Goal: Task Accomplishment & Management: Complete application form

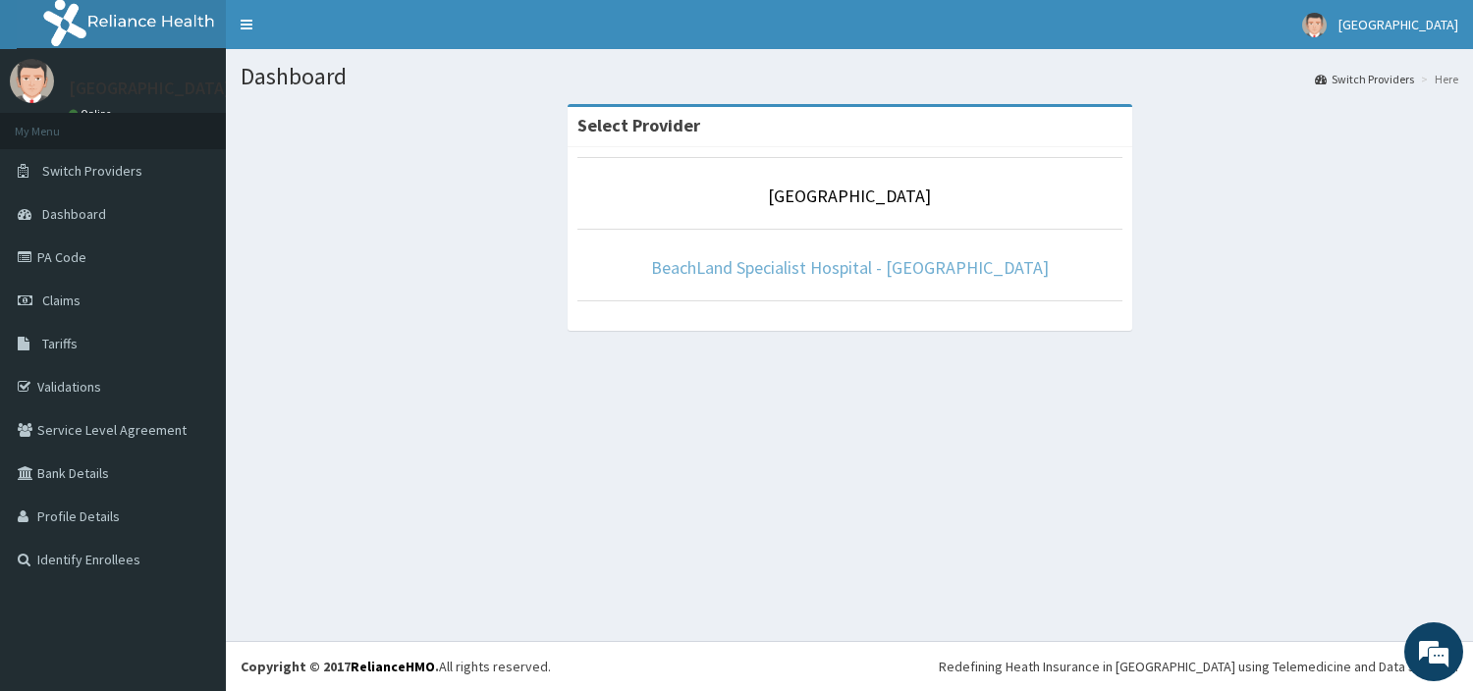
click at [848, 275] on link "BeachLand Specialist Hospital - [GEOGRAPHIC_DATA]" at bounding box center [850, 267] width 398 height 23
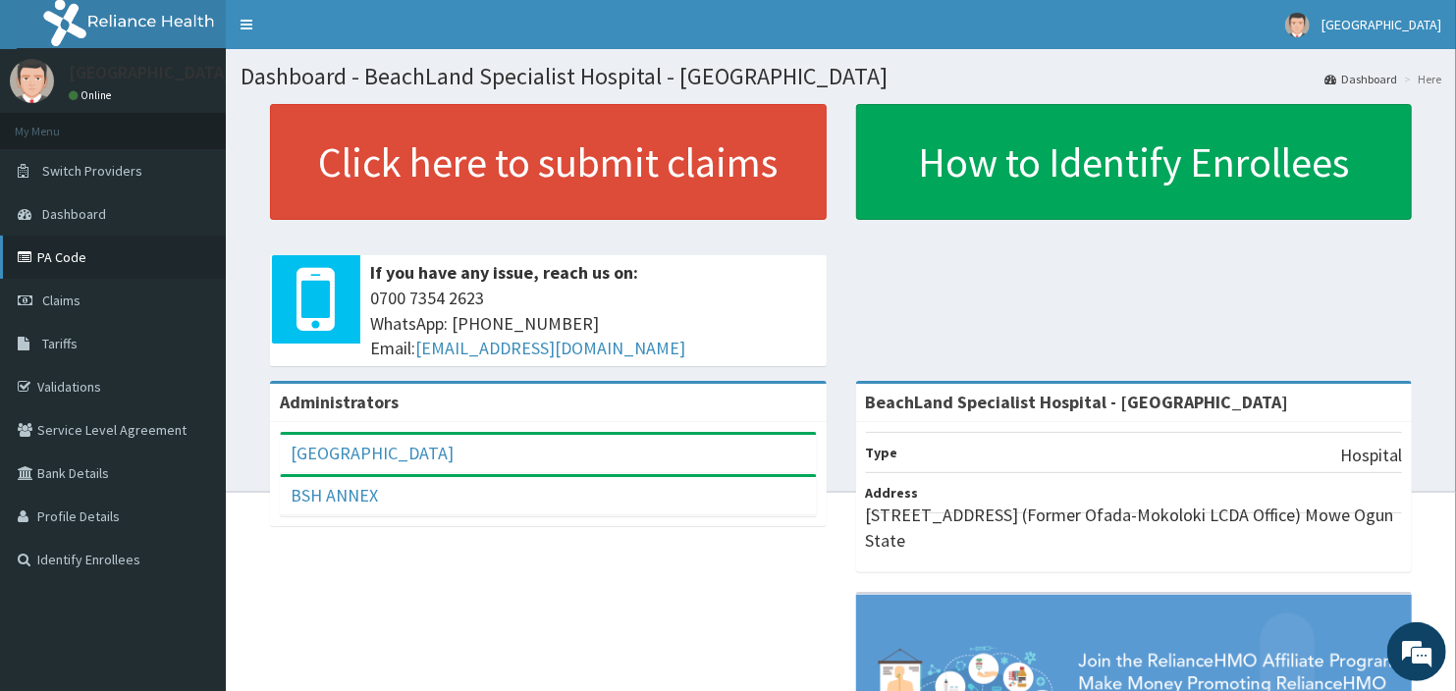
click at [77, 271] on link "PA Code" at bounding box center [113, 257] width 226 height 43
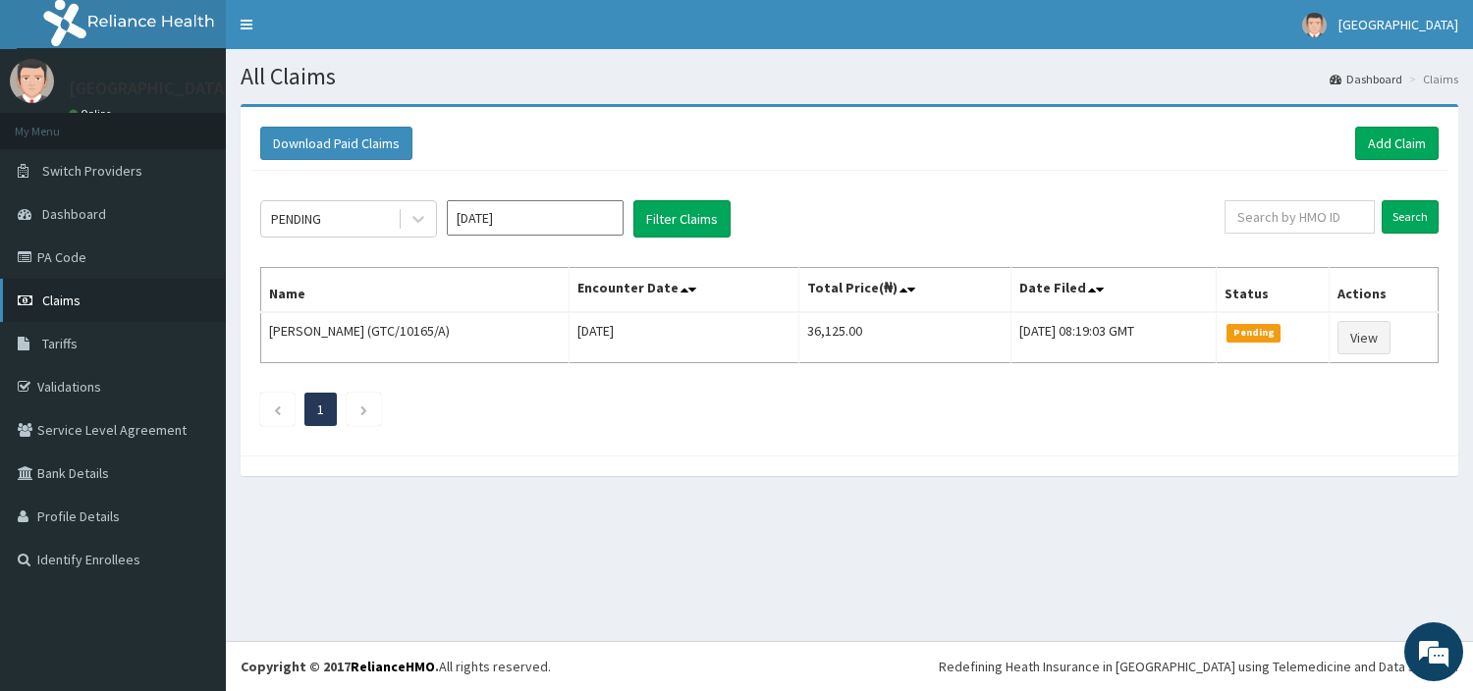
click at [69, 302] on span "Claims" at bounding box center [61, 301] width 38 height 18
click at [1395, 147] on link "Add Claim" at bounding box center [1396, 143] width 83 height 33
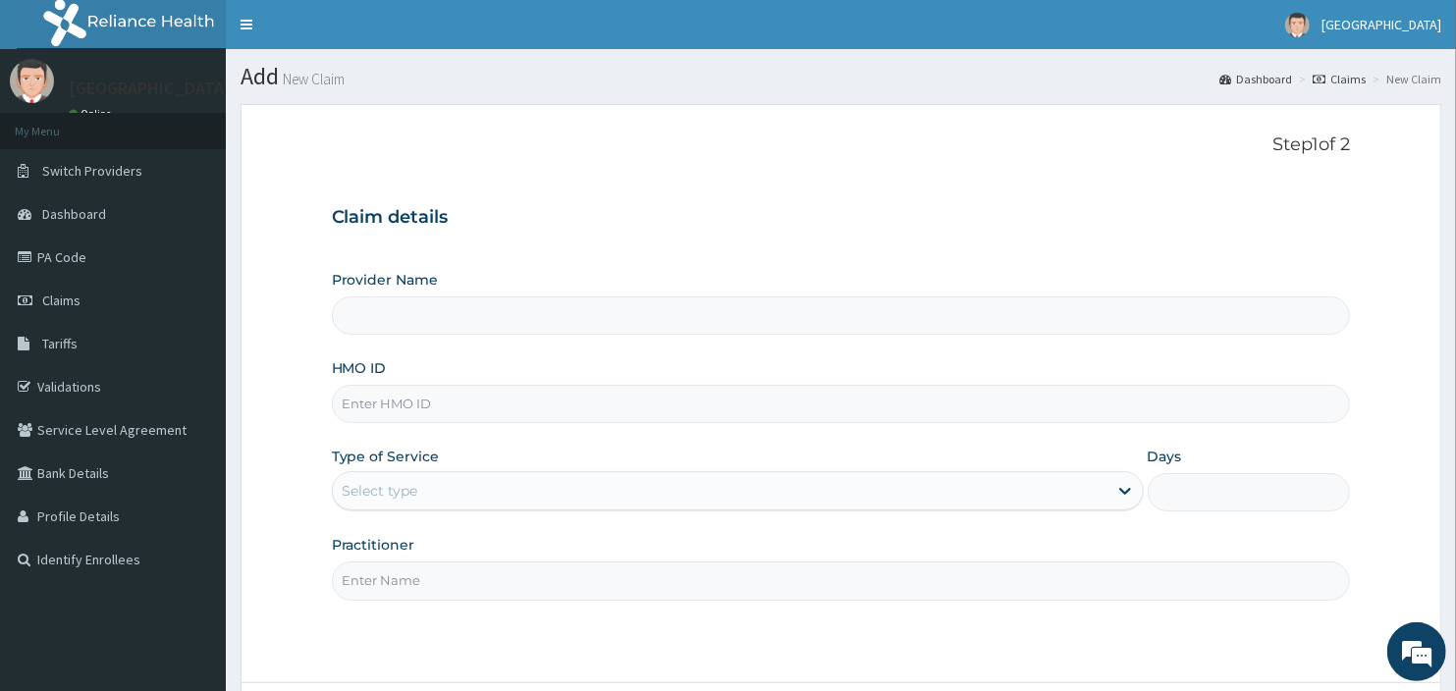
click at [387, 415] on input "HMO ID" at bounding box center [841, 404] width 1019 height 38
type input "BeachLand Specialist Hospital - Annex"
type input "RSJ/10204/B"
click at [436, 472] on div "Select type" at bounding box center [738, 490] width 812 height 39
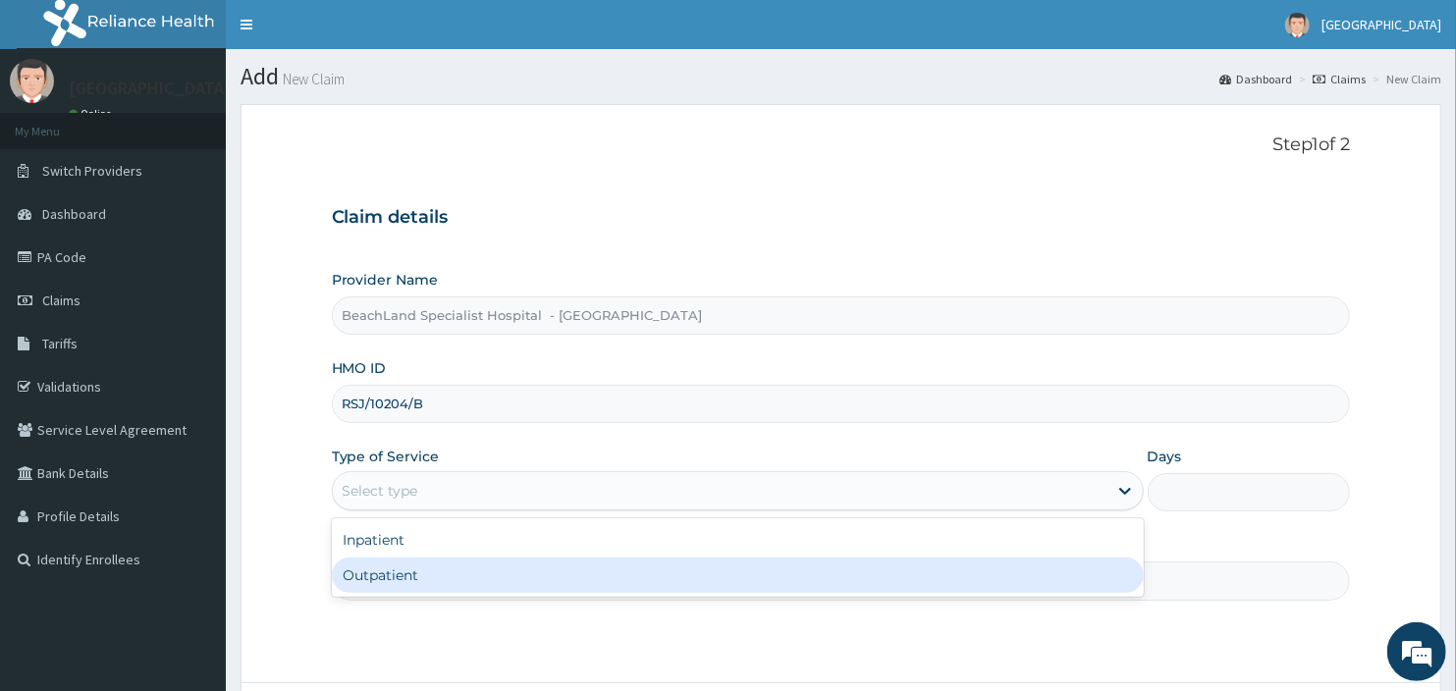
click at [417, 580] on div "Outpatient" at bounding box center [738, 575] width 812 height 35
type input "1"
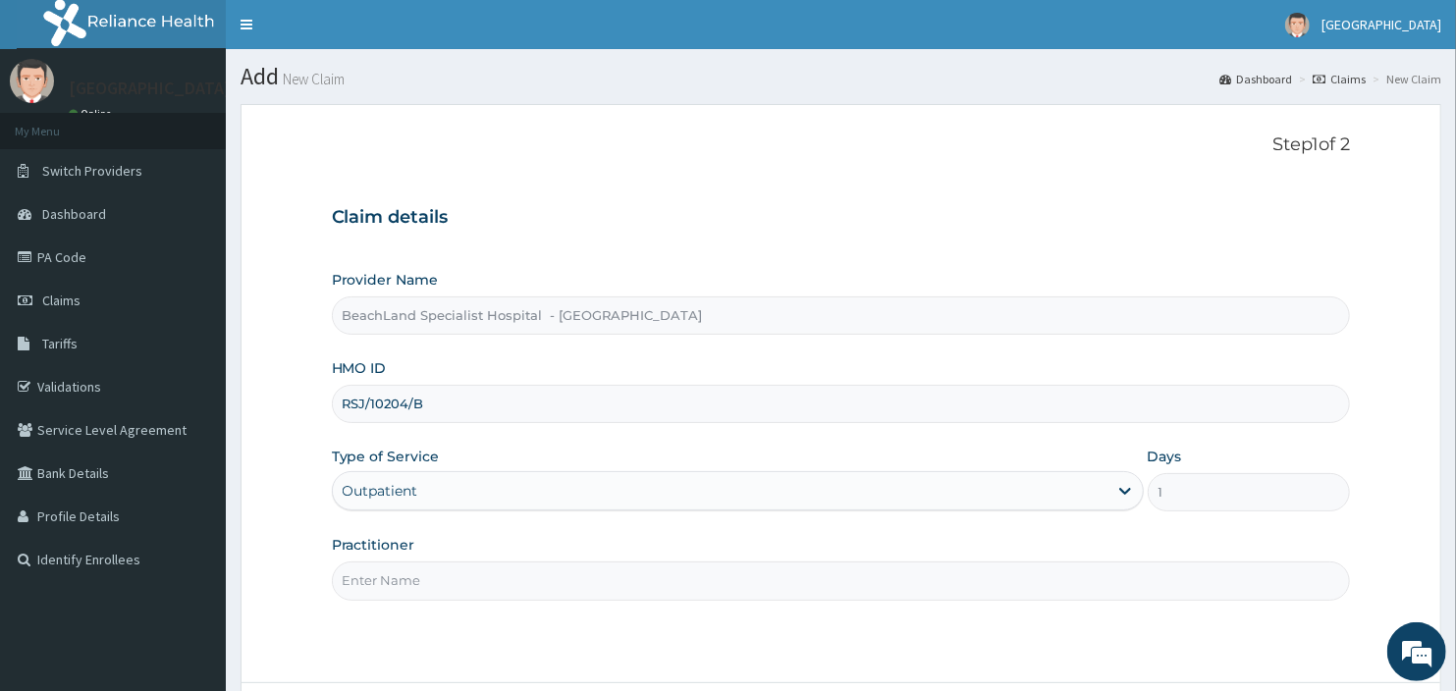
scroll to position [109, 0]
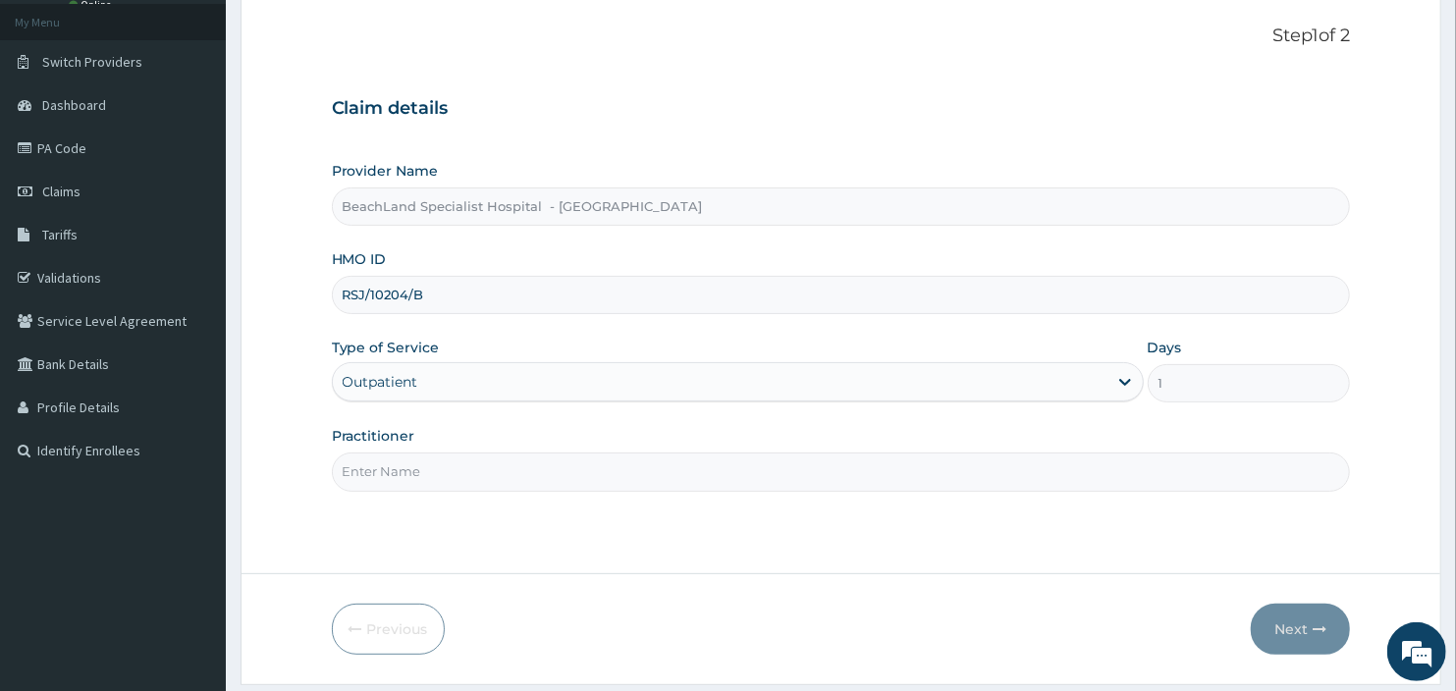
click at [377, 468] on input "Practitioner" at bounding box center [841, 472] width 1019 height 38
type input "DR ADEMOLA"
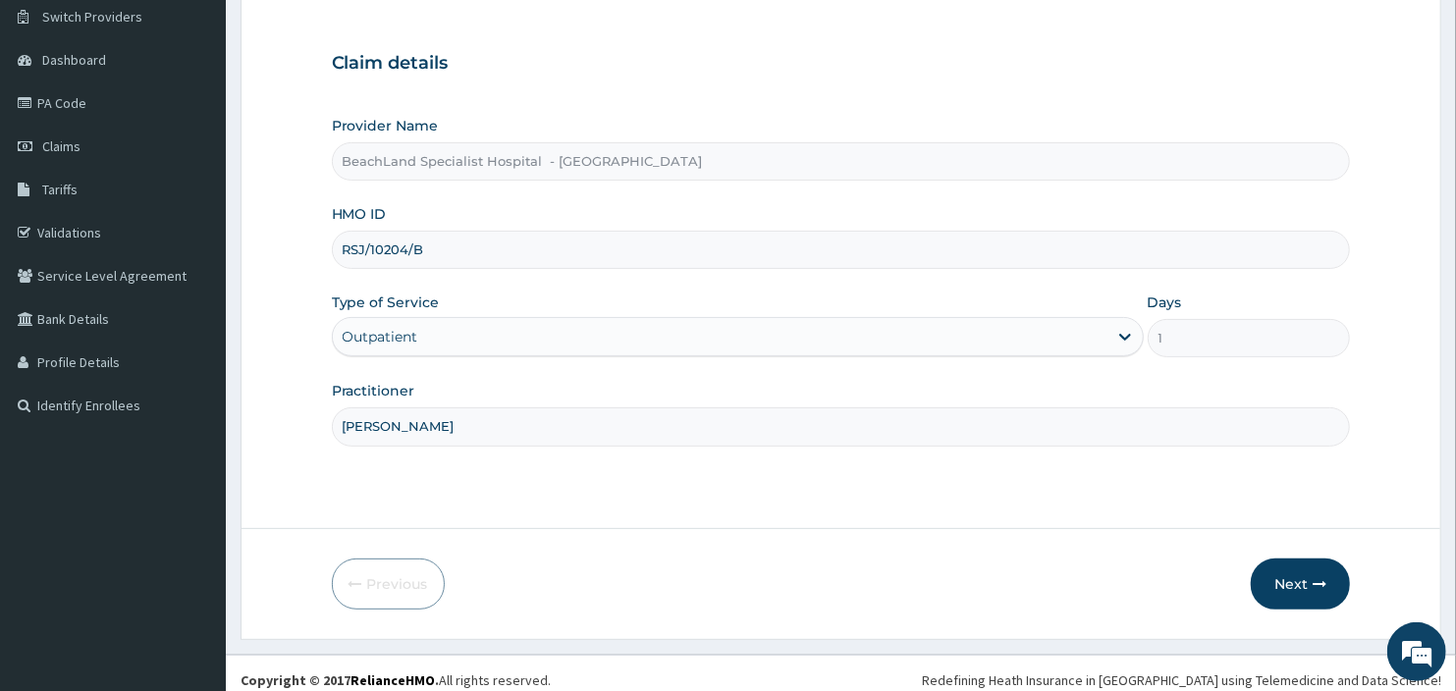
scroll to position [168, 0]
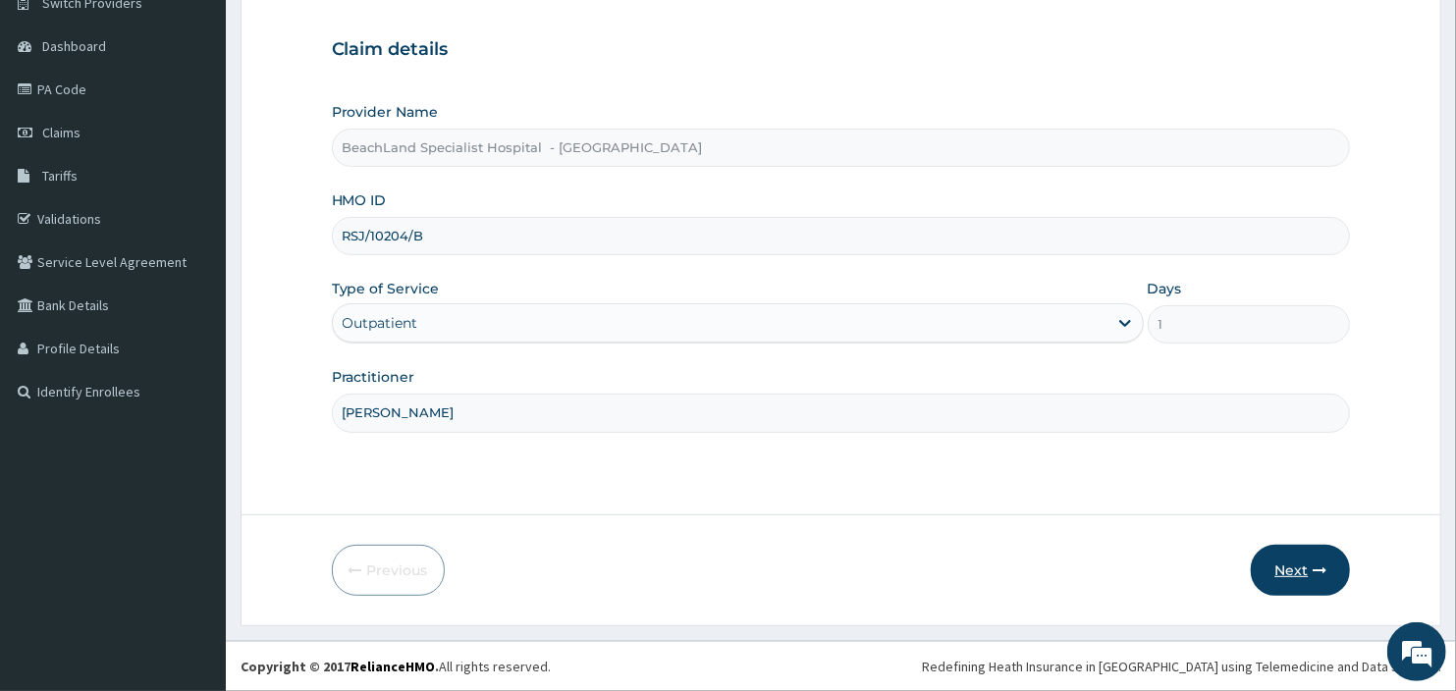
click at [1288, 576] on button "Next" at bounding box center [1300, 570] width 99 height 51
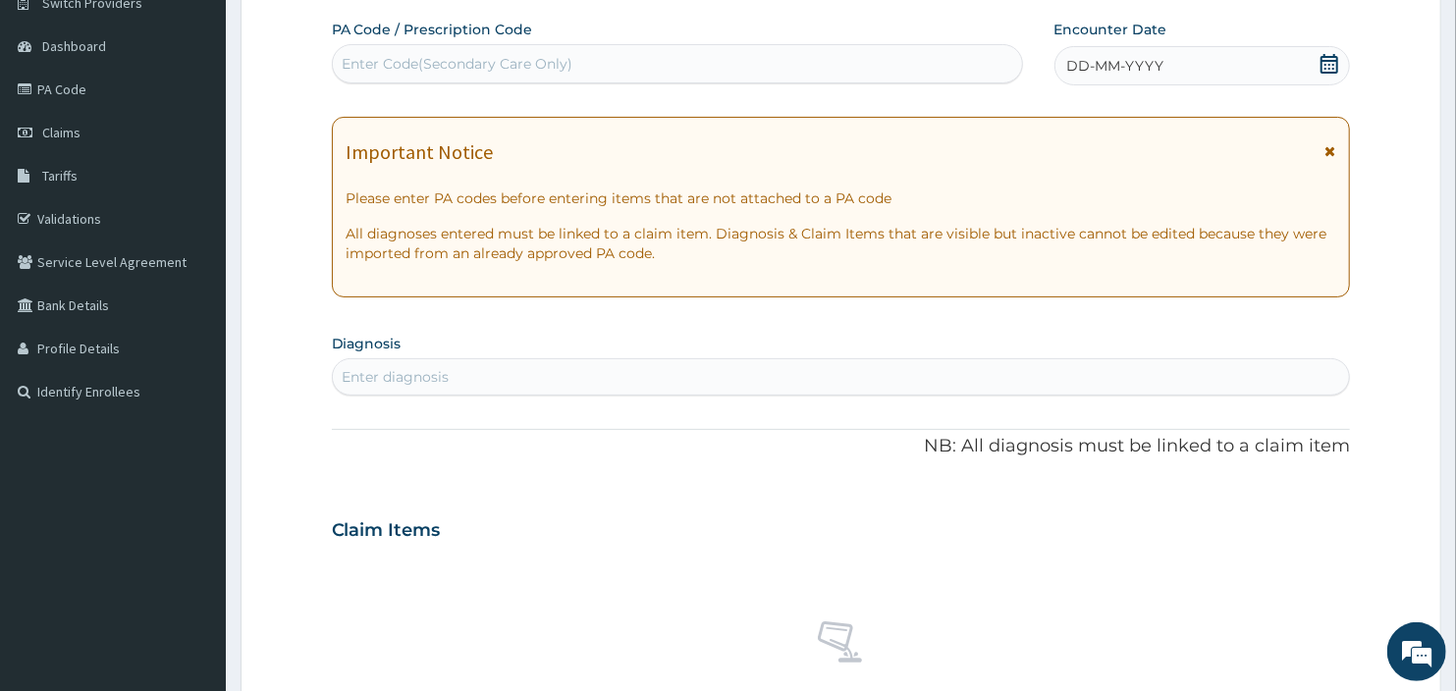
click at [1326, 56] on icon at bounding box center [1330, 64] width 18 height 20
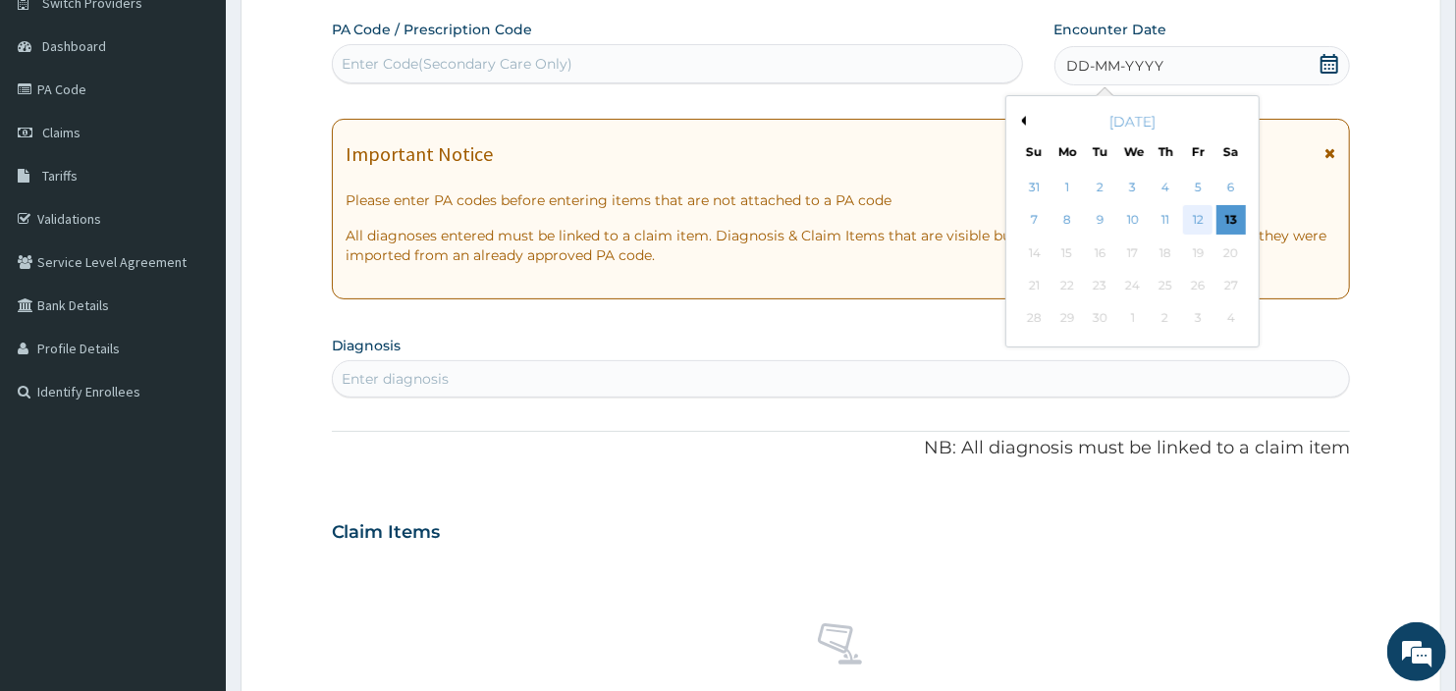
click at [1189, 220] on div "12" at bounding box center [1197, 220] width 29 height 29
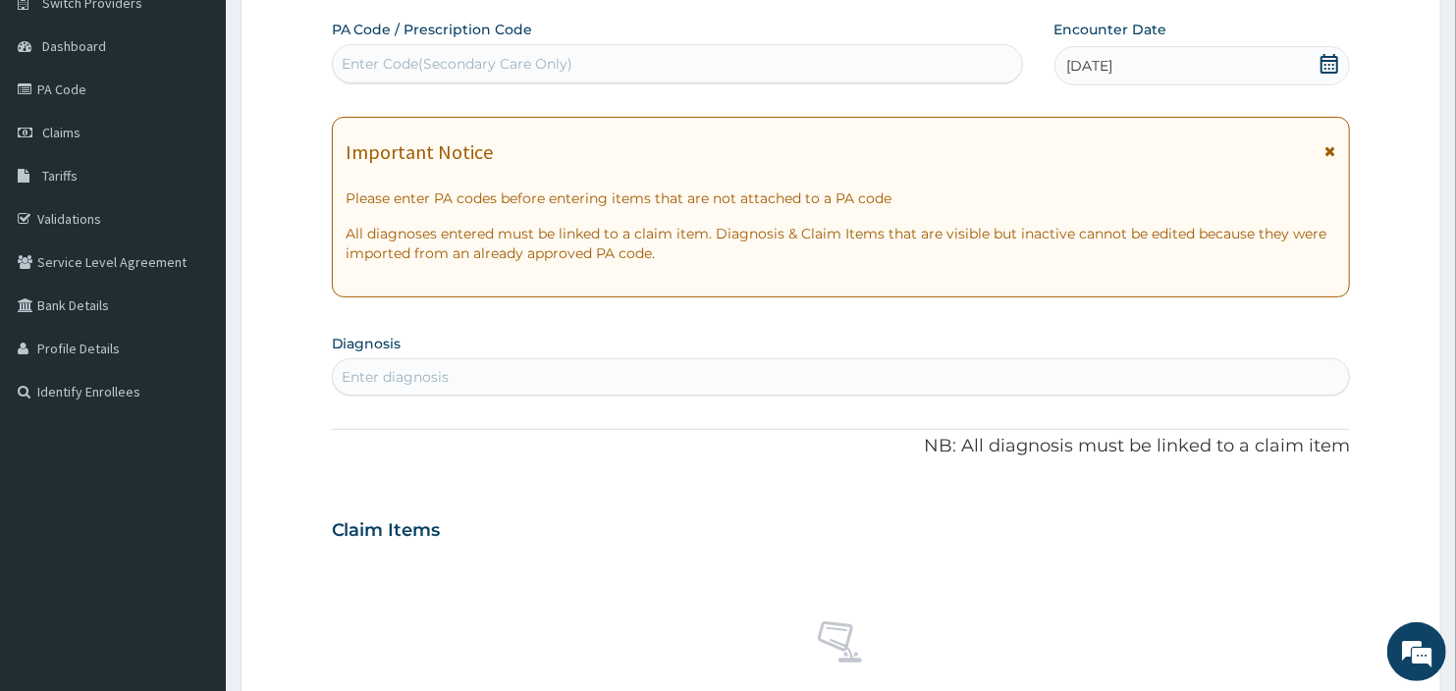
click at [393, 61] on div "Enter Code(Secondary Care Only)" at bounding box center [458, 64] width 231 height 20
click at [817, 427] on div "PA Code / Prescription Code Enter Code(Secondary Care Only) Encounter Date 12-0…" at bounding box center [841, 528] width 1019 height 1016
click at [417, 76] on div "Enter Code(Secondary Care Only)" at bounding box center [677, 63] width 689 height 31
type input "O"
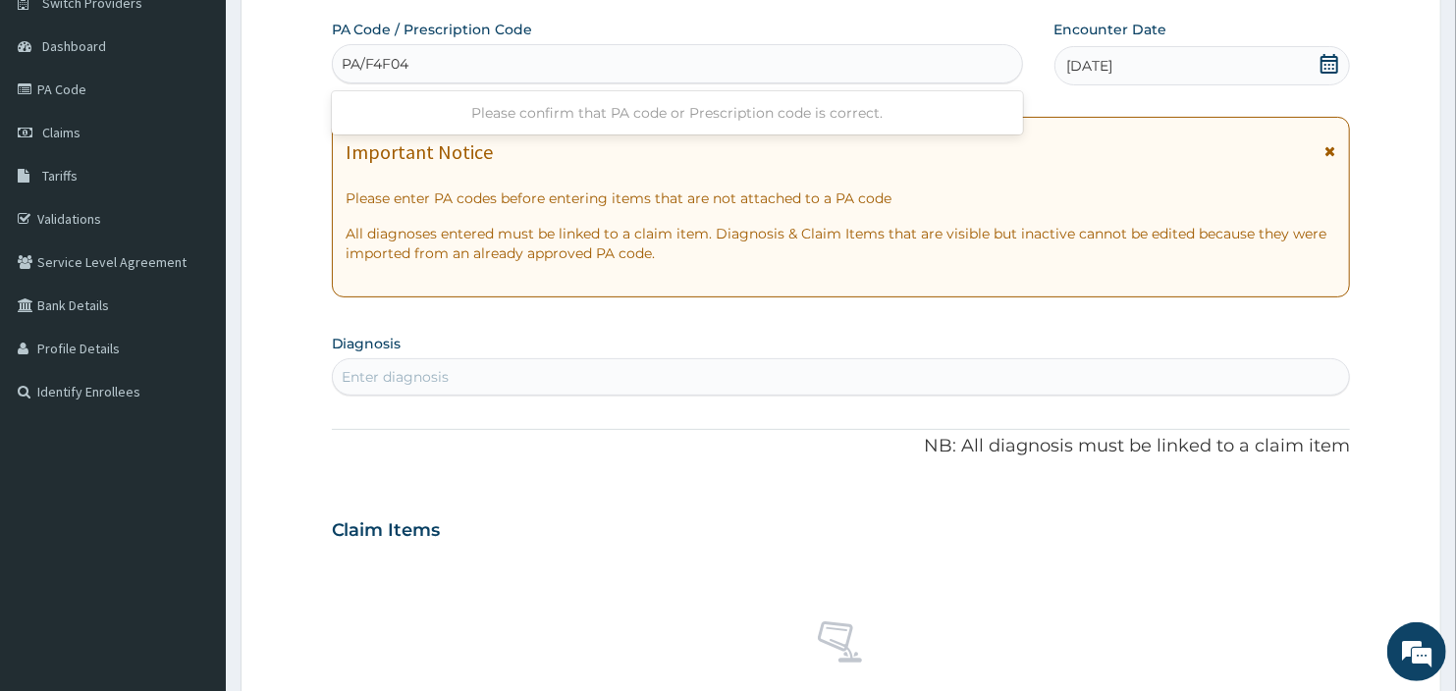
type input "PA/F4F04F"
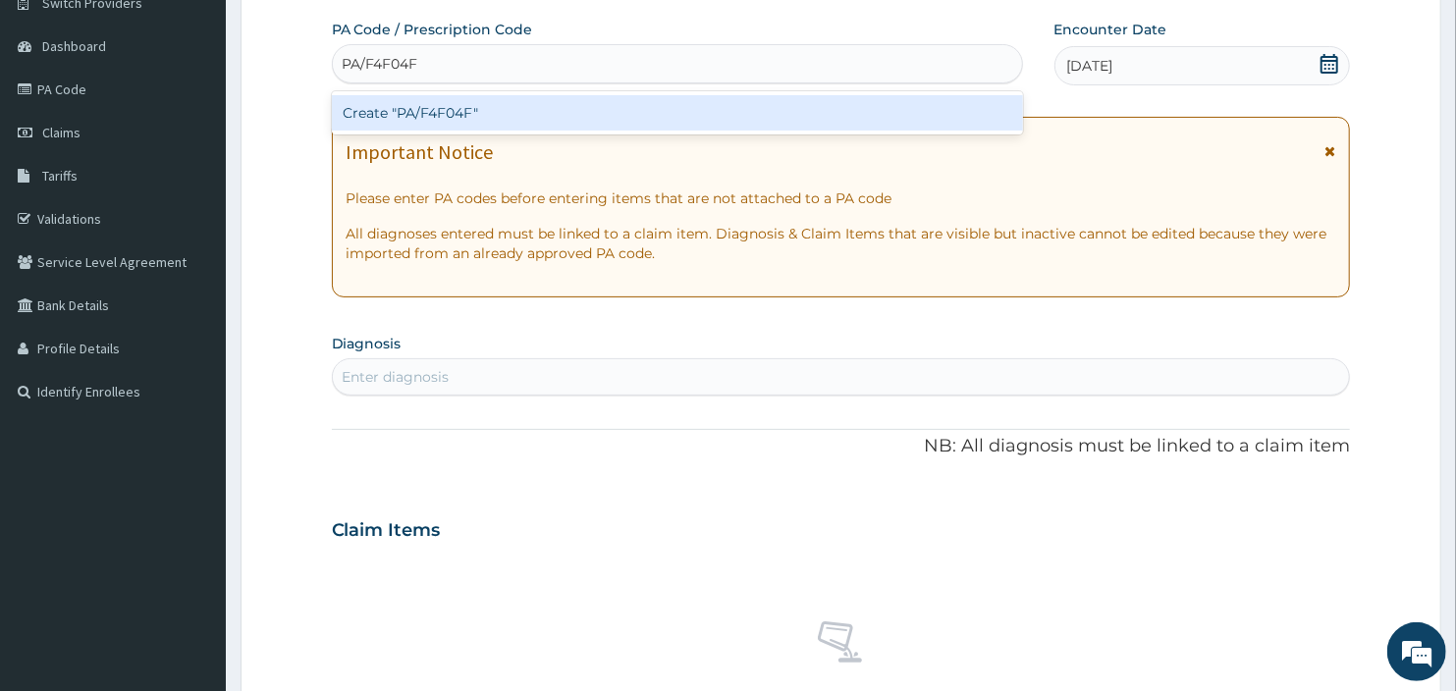
click at [464, 103] on div "Create "PA/F4F04F"" at bounding box center [677, 112] width 691 height 35
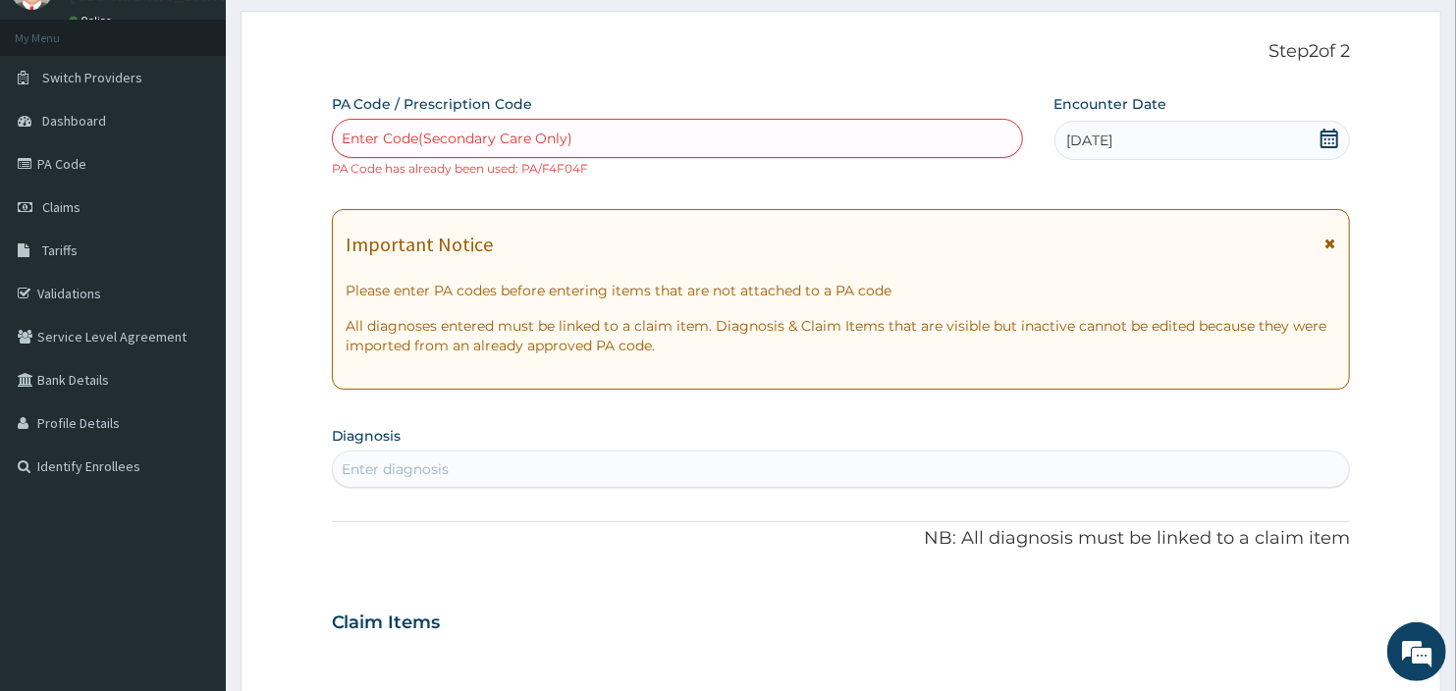
scroll to position [59, 0]
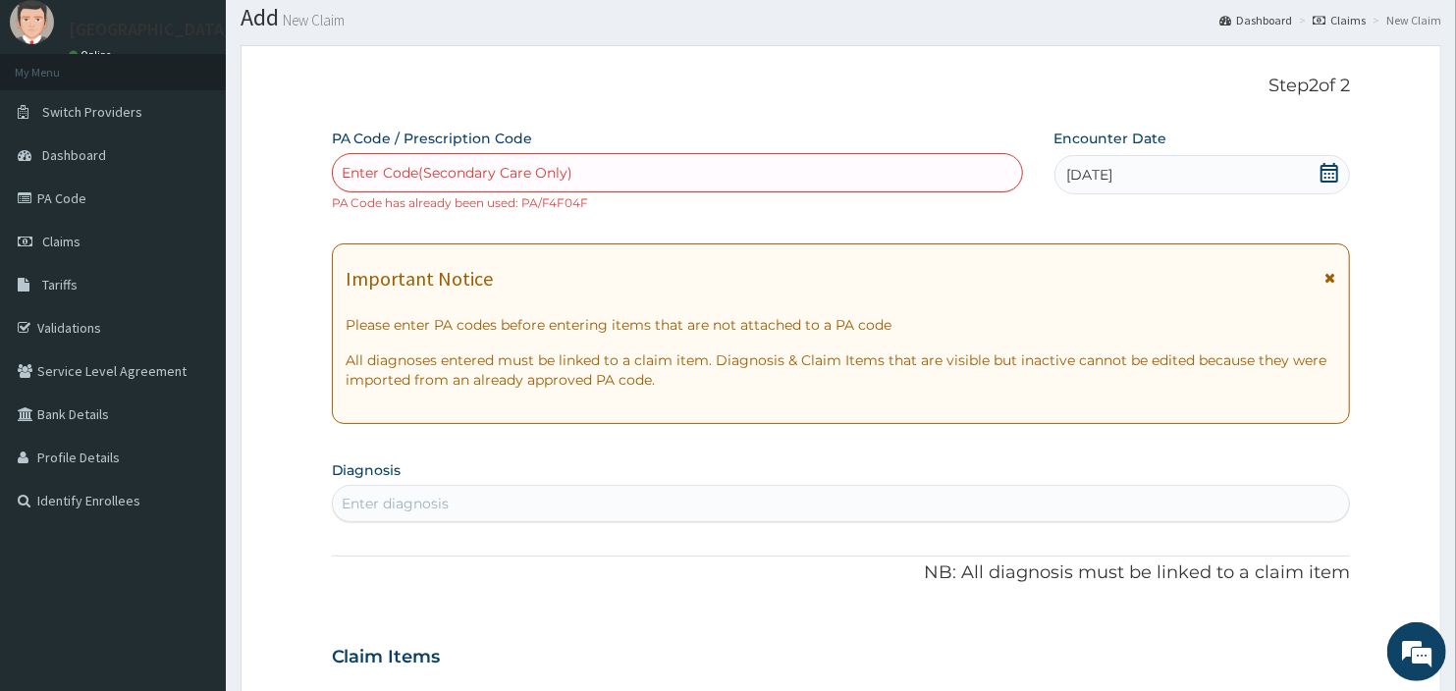
click at [406, 174] on div "Enter Code(Secondary Care Only)" at bounding box center [458, 173] width 231 height 20
type input "PA/F4F04F"
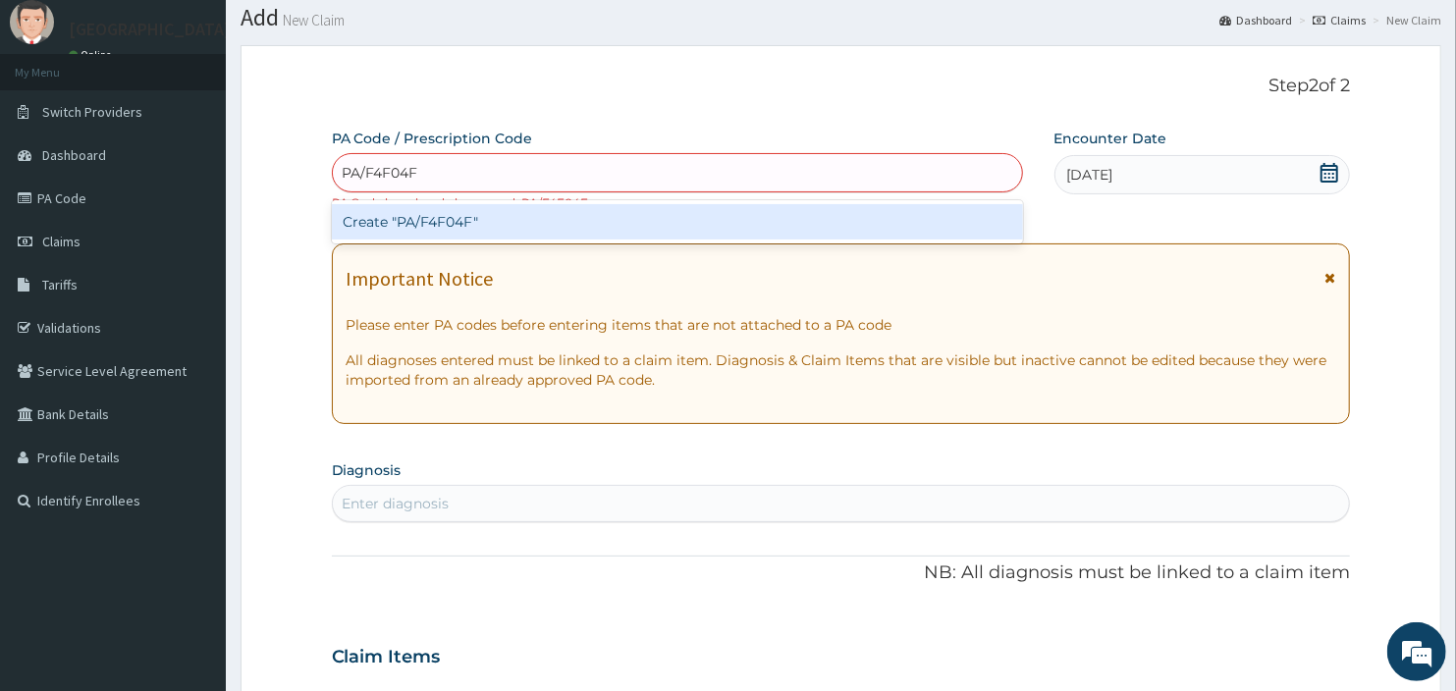
click at [436, 231] on div "Create "PA/F4F04F"" at bounding box center [677, 221] width 691 height 35
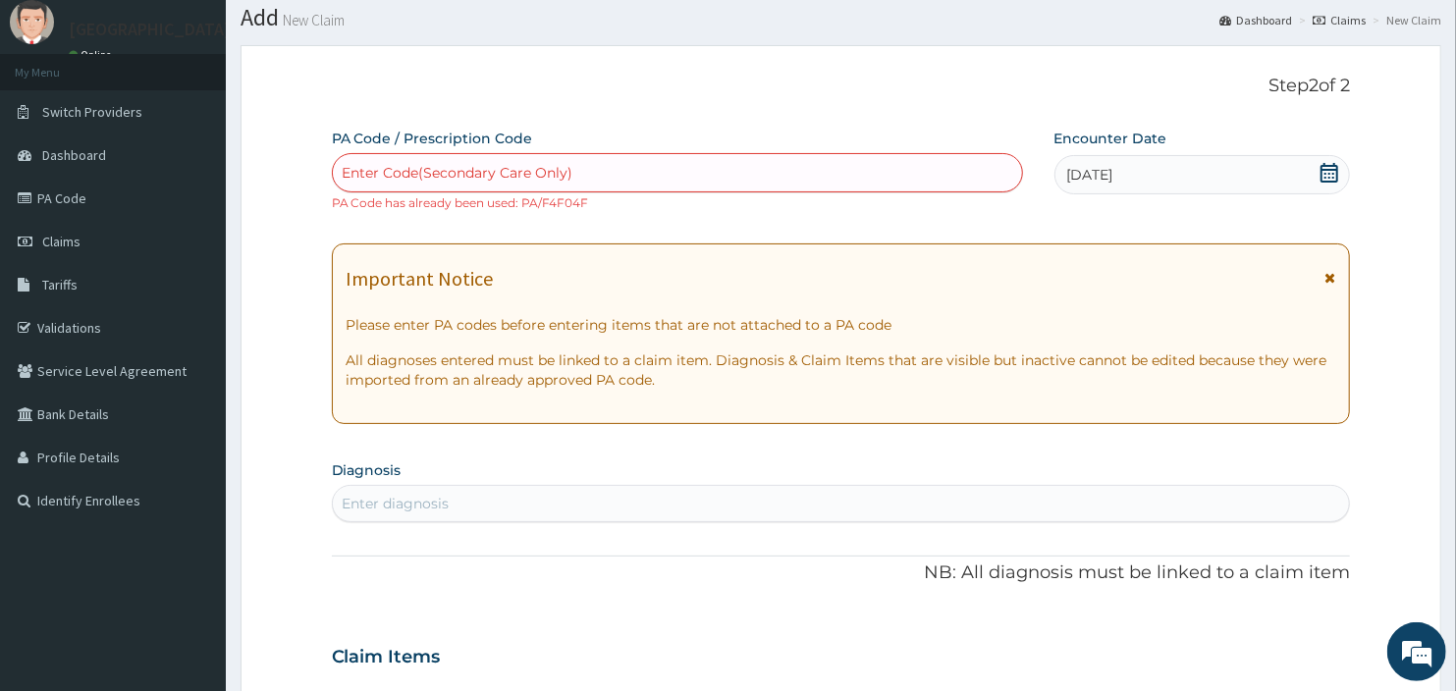
click at [381, 163] on div "Enter Code(Secondary Care Only)" at bounding box center [458, 173] width 231 height 20
drag, startPoint x: 381, startPoint y: 161, endPoint x: 342, endPoint y: 173, distance: 41.0
click at [343, 173] on div "Enter Code(Secondary Care Only)" at bounding box center [458, 173] width 231 height 20
paste input "PA/F4F04F"
type input "PA/F4F04F"
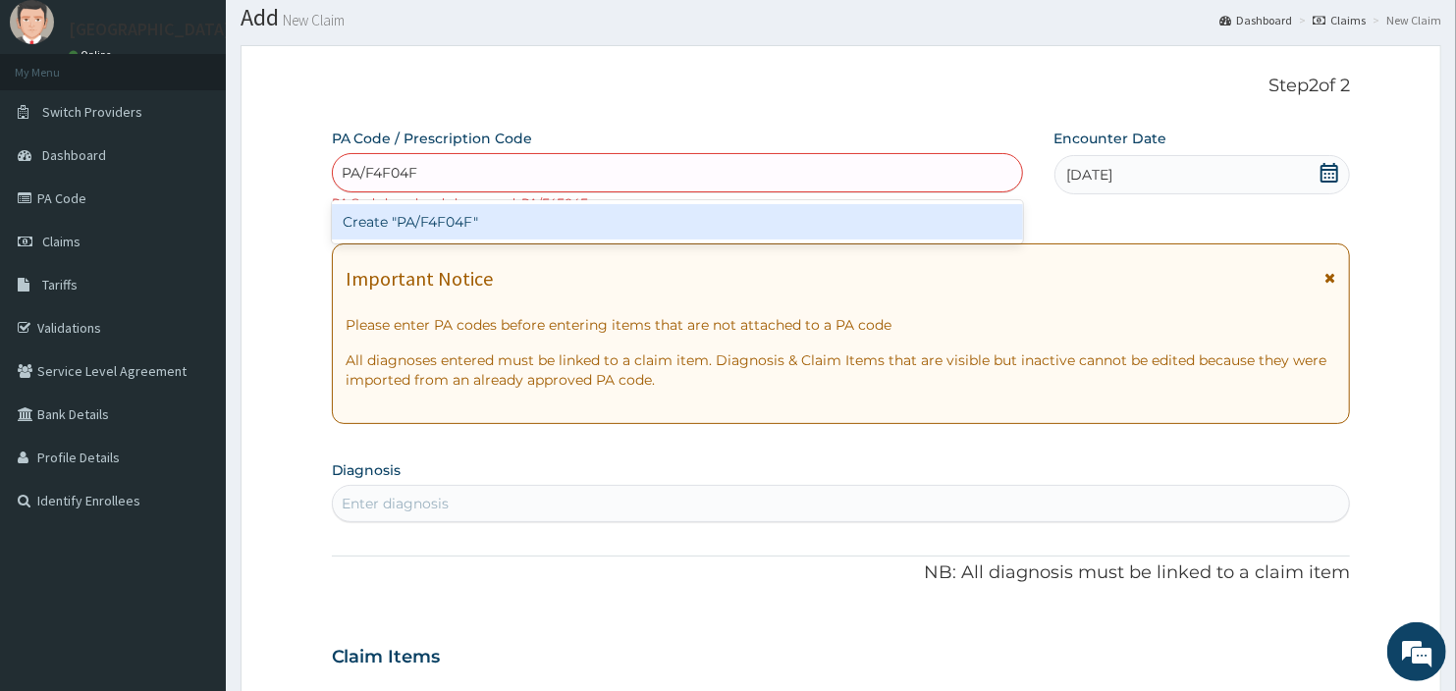
click at [509, 226] on div "Create "PA/F4F04F"" at bounding box center [677, 221] width 691 height 35
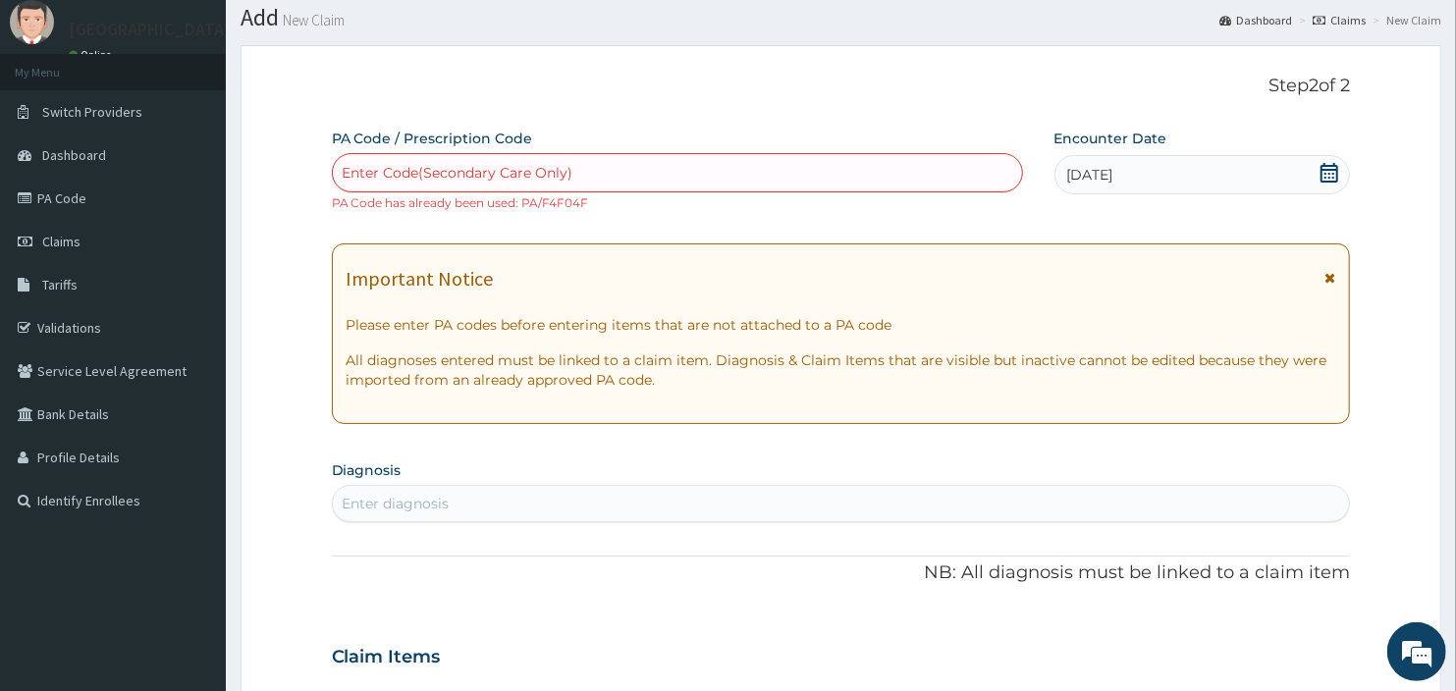
click at [413, 507] on div "Enter diagnosis" at bounding box center [396, 504] width 107 height 20
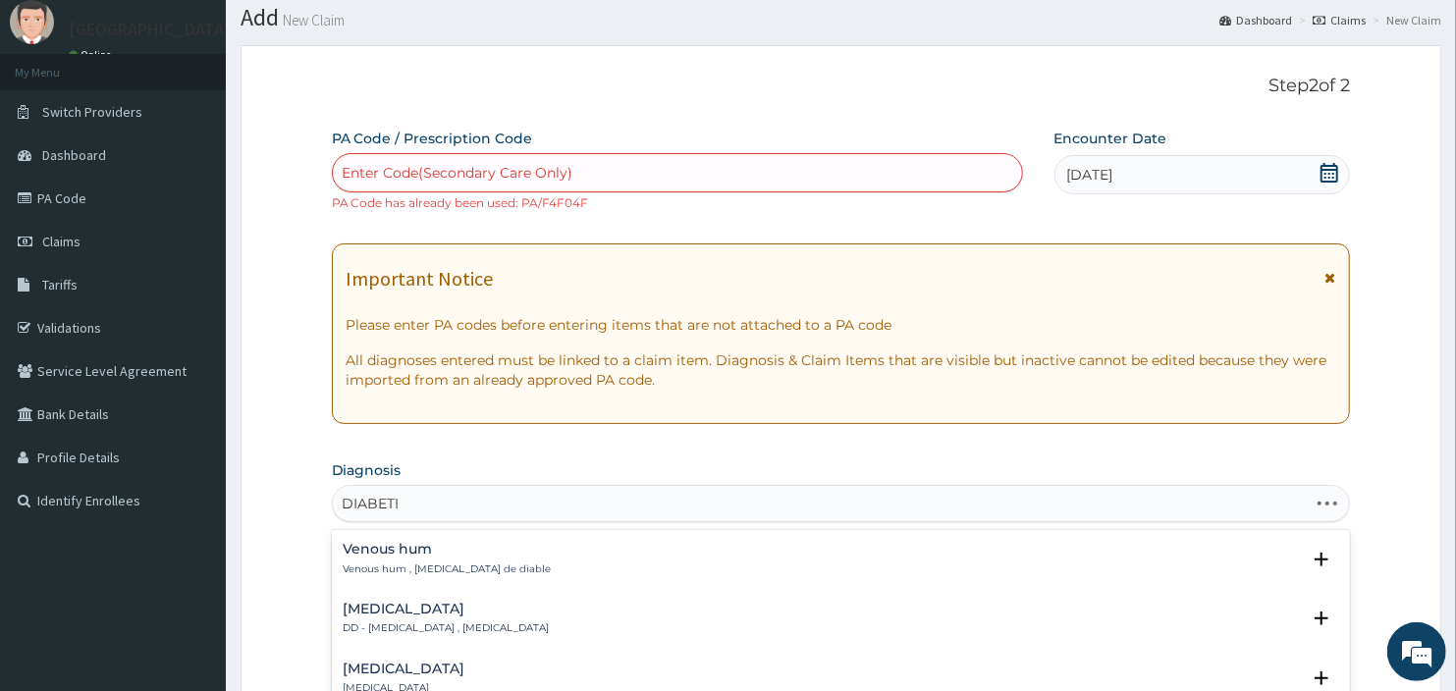
type input "DIABETES"
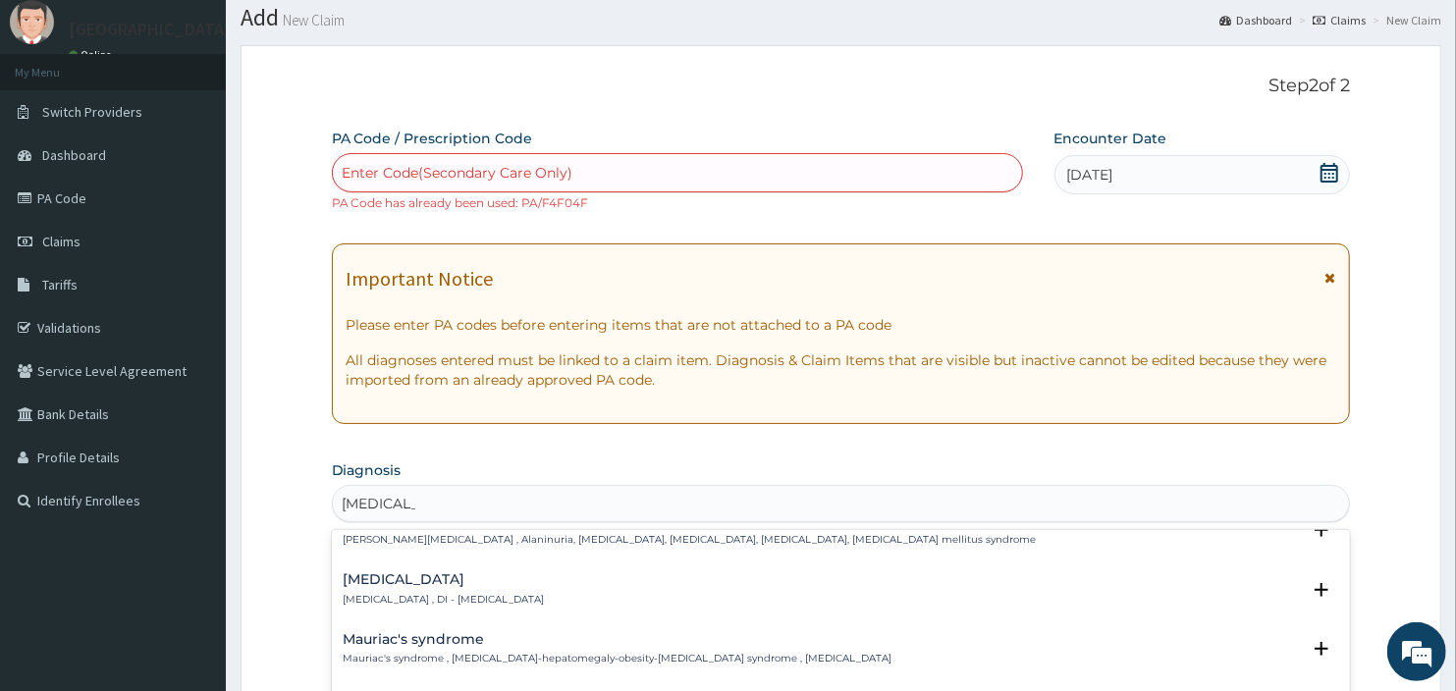
scroll to position [218, 0]
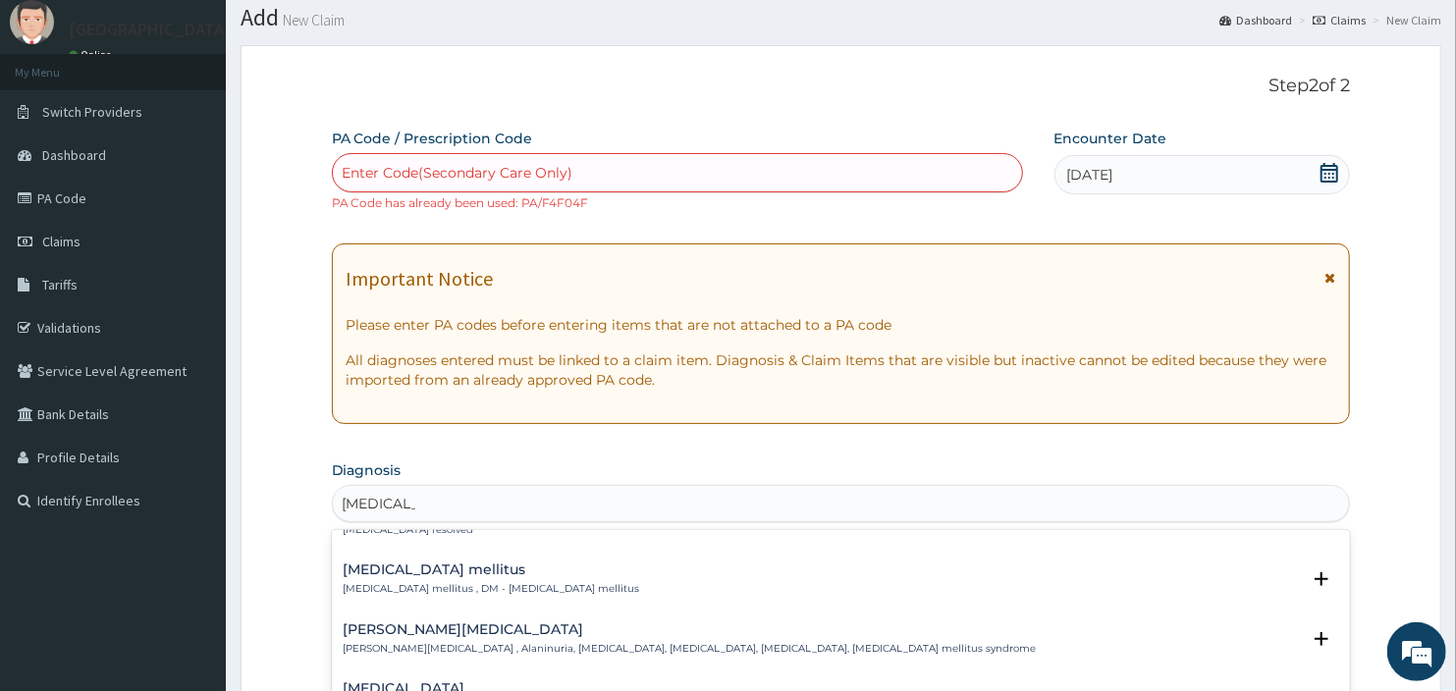
click at [460, 582] on p "Diabetes mellitus , DM - Diabetes mellitus" at bounding box center [492, 589] width 297 height 14
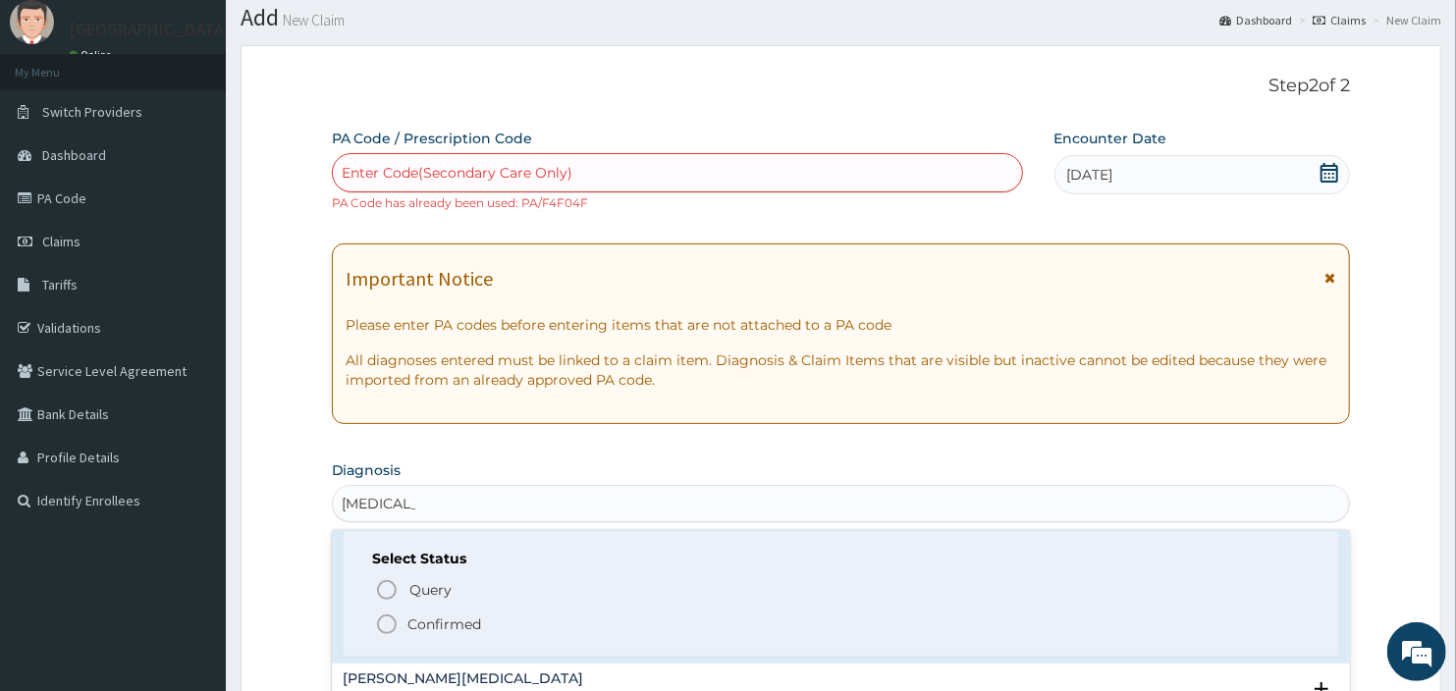
scroll to position [327, 0]
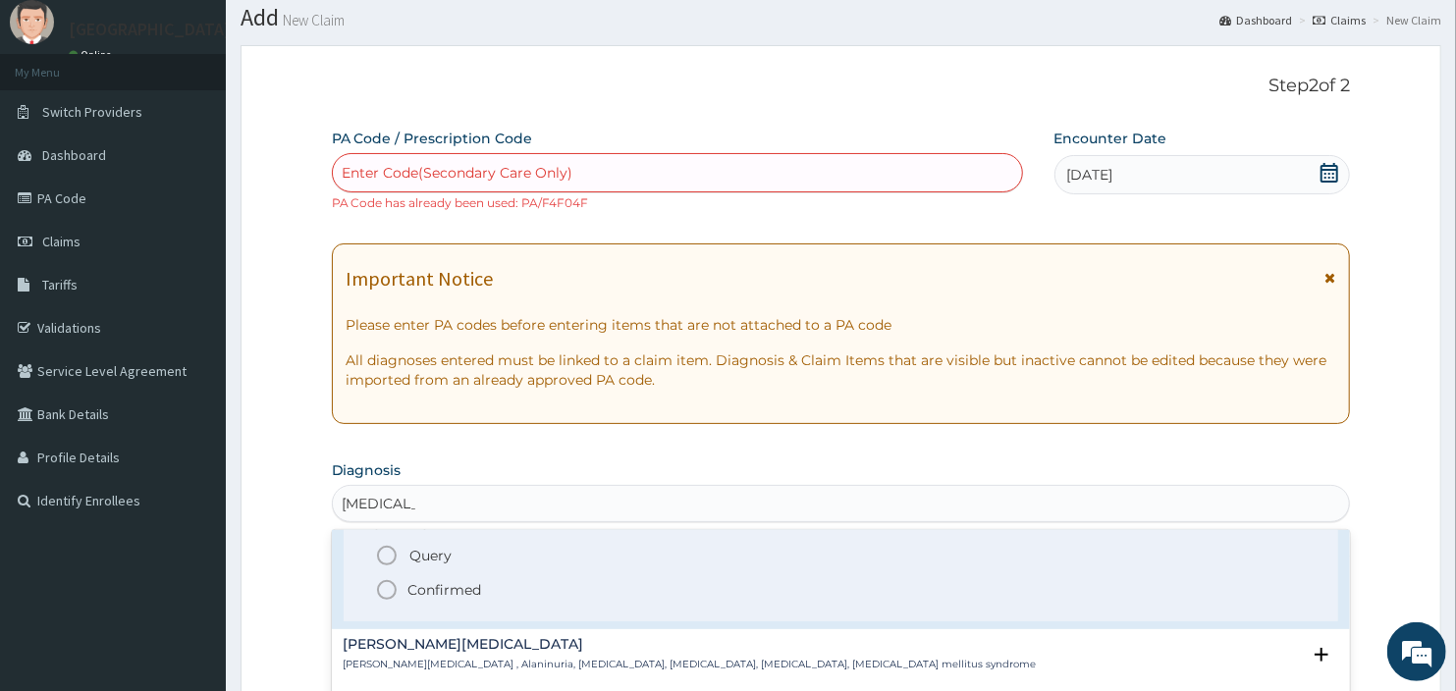
click at [424, 591] on p "Confirmed" at bounding box center [445, 590] width 74 height 20
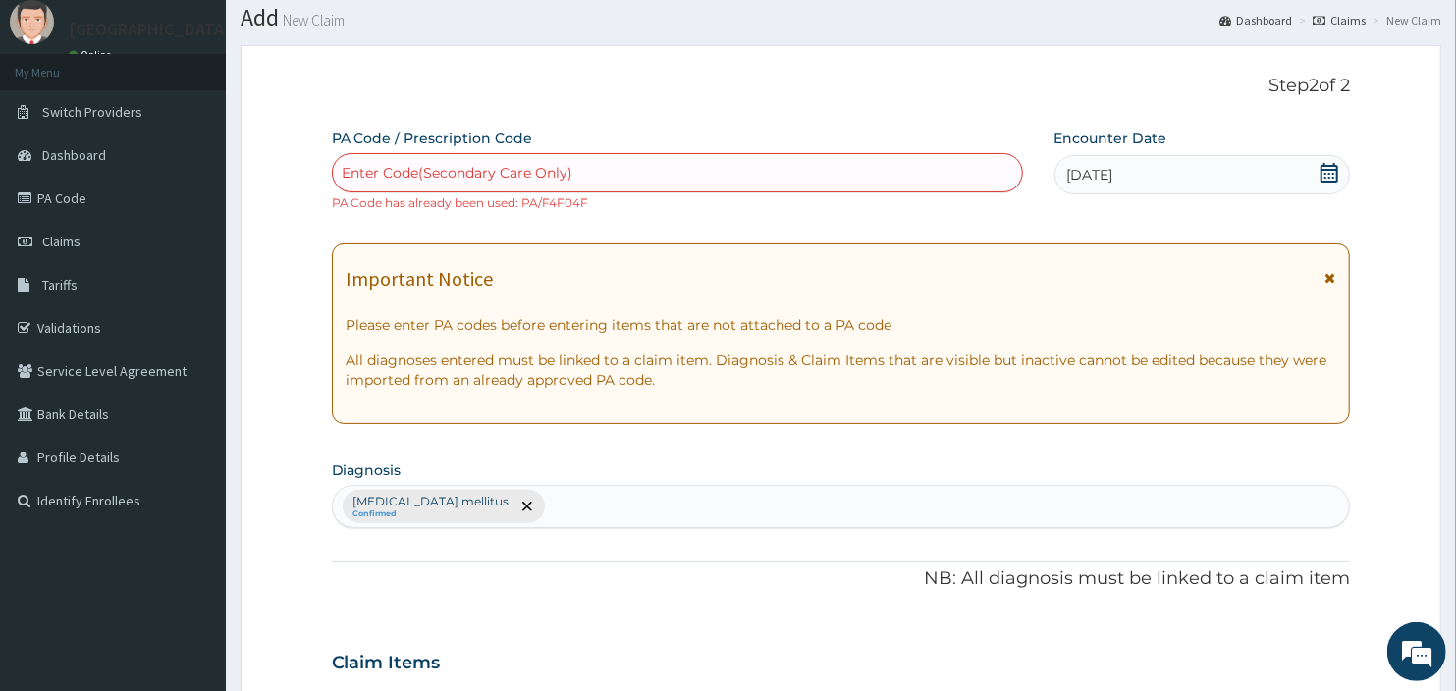
click at [278, 498] on form "Step 2 of 2 PA Code / Prescription Code Enter Code(Secondary Care Only) PA Code…" at bounding box center [841, 677] width 1201 height 1264
click at [298, 503] on form "Step 2 of 2 PA Code / Prescription Code Enter Code(Secondary Care Only) PA Code…" at bounding box center [841, 677] width 1201 height 1264
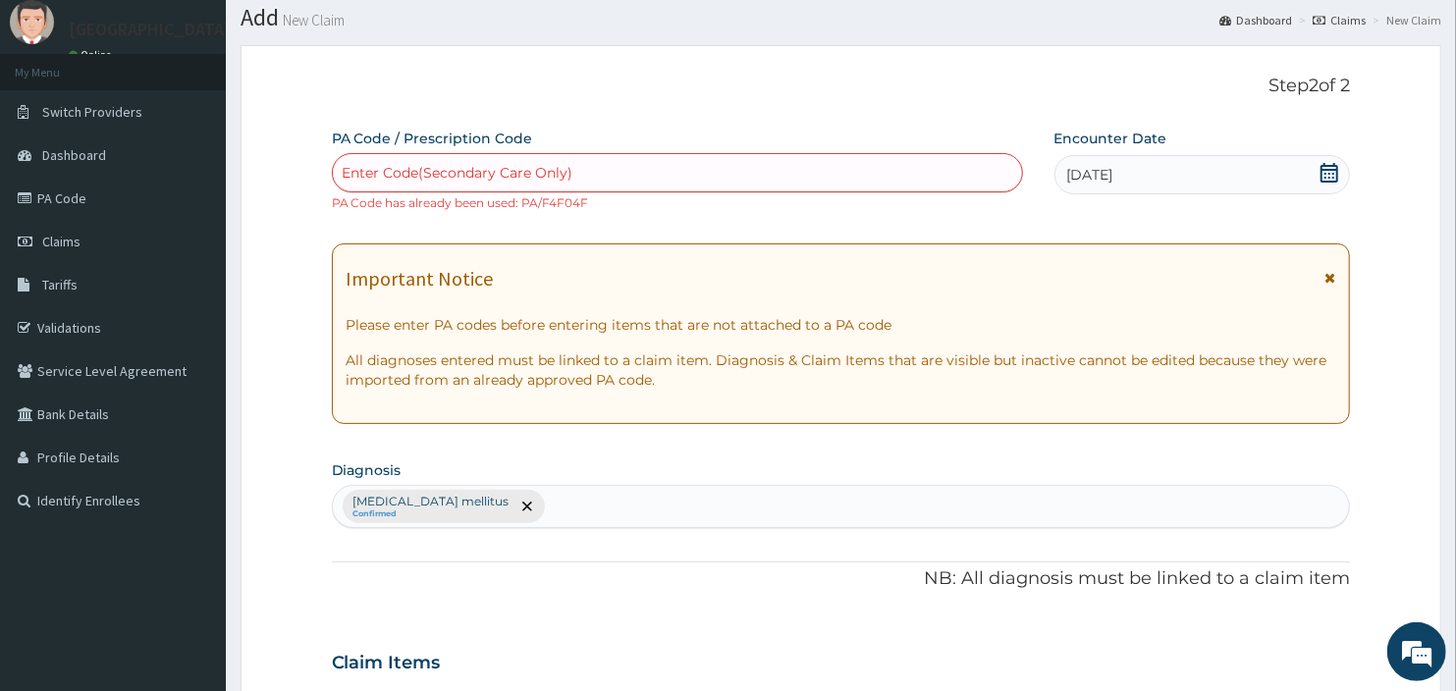
click at [337, 66] on form "Step 2 of 2 PA Code / Prescription Code Enter Code(Secondary Care Only) PA Code…" at bounding box center [841, 677] width 1201 height 1264
click at [332, 82] on p "Step 2 of 2" at bounding box center [841, 87] width 1019 height 22
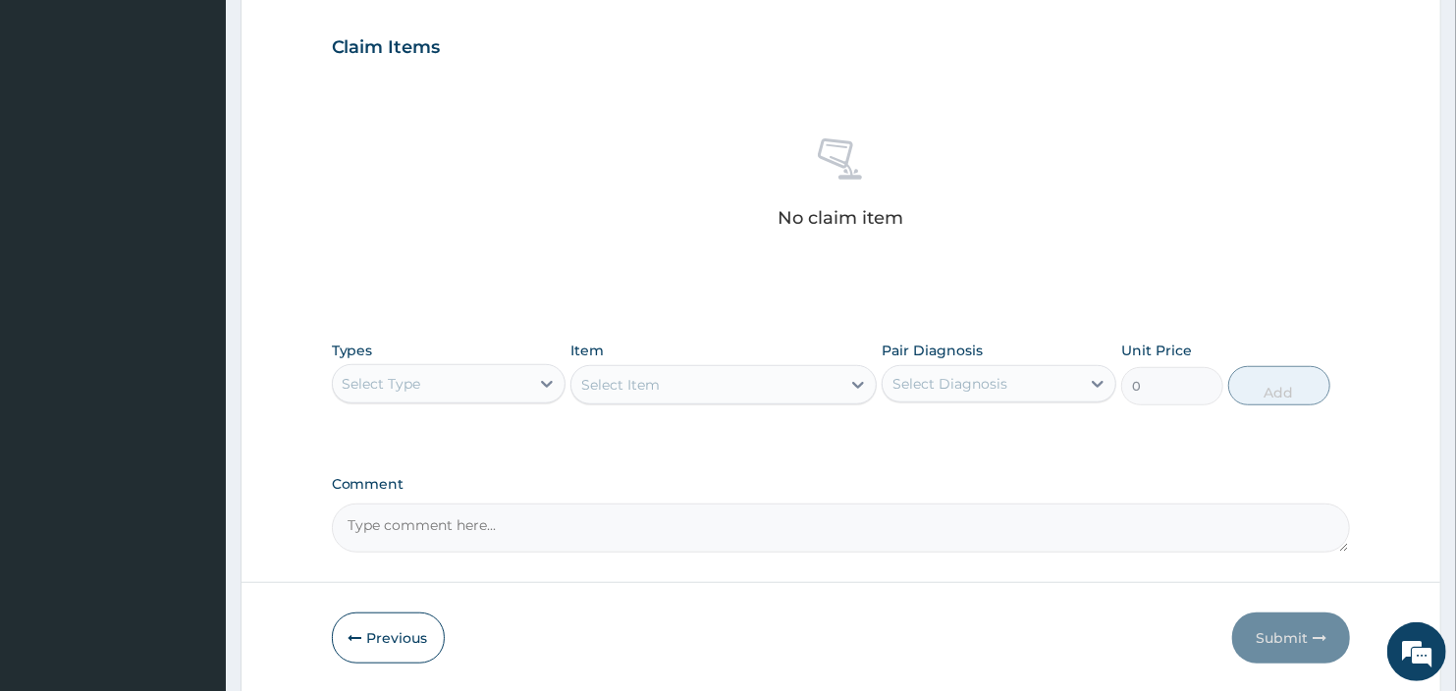
scroll to position [741, 0]
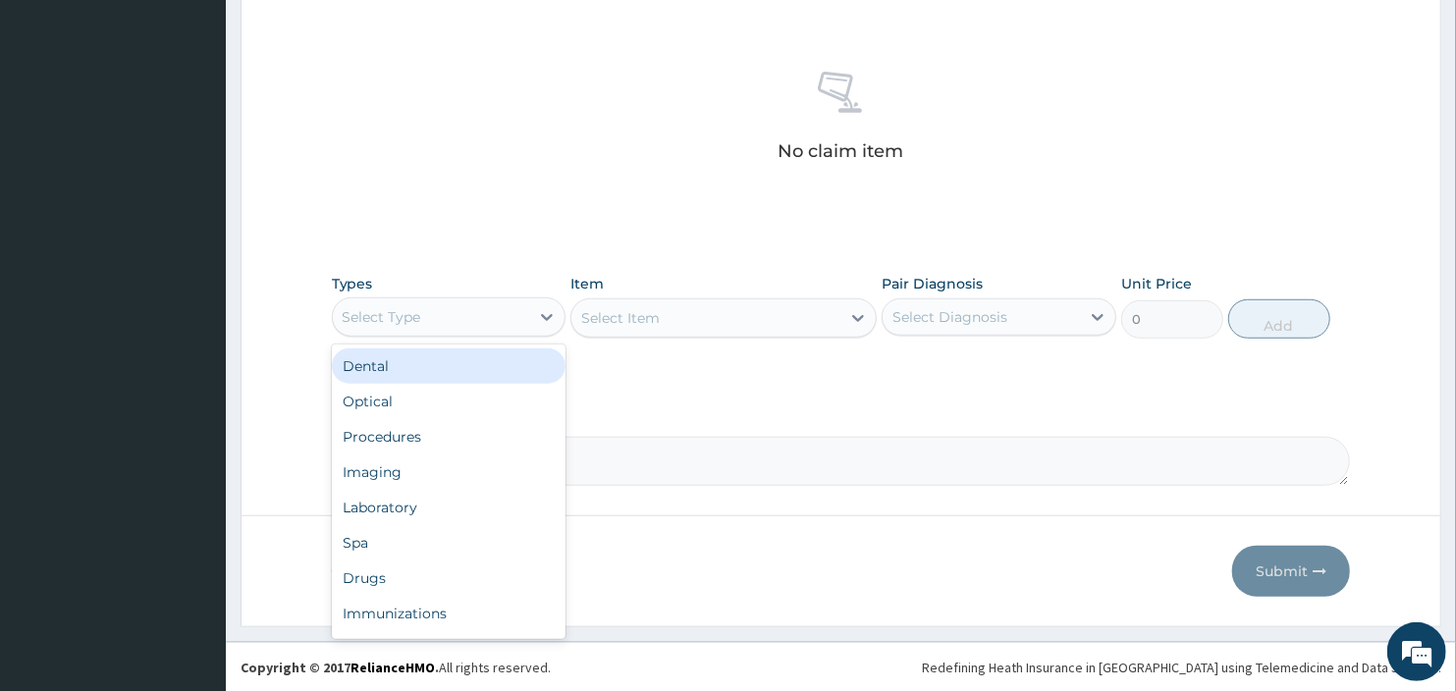
click at [468, 306] on div "Select Type" at bounding box center [431, 316] width 197 height 31
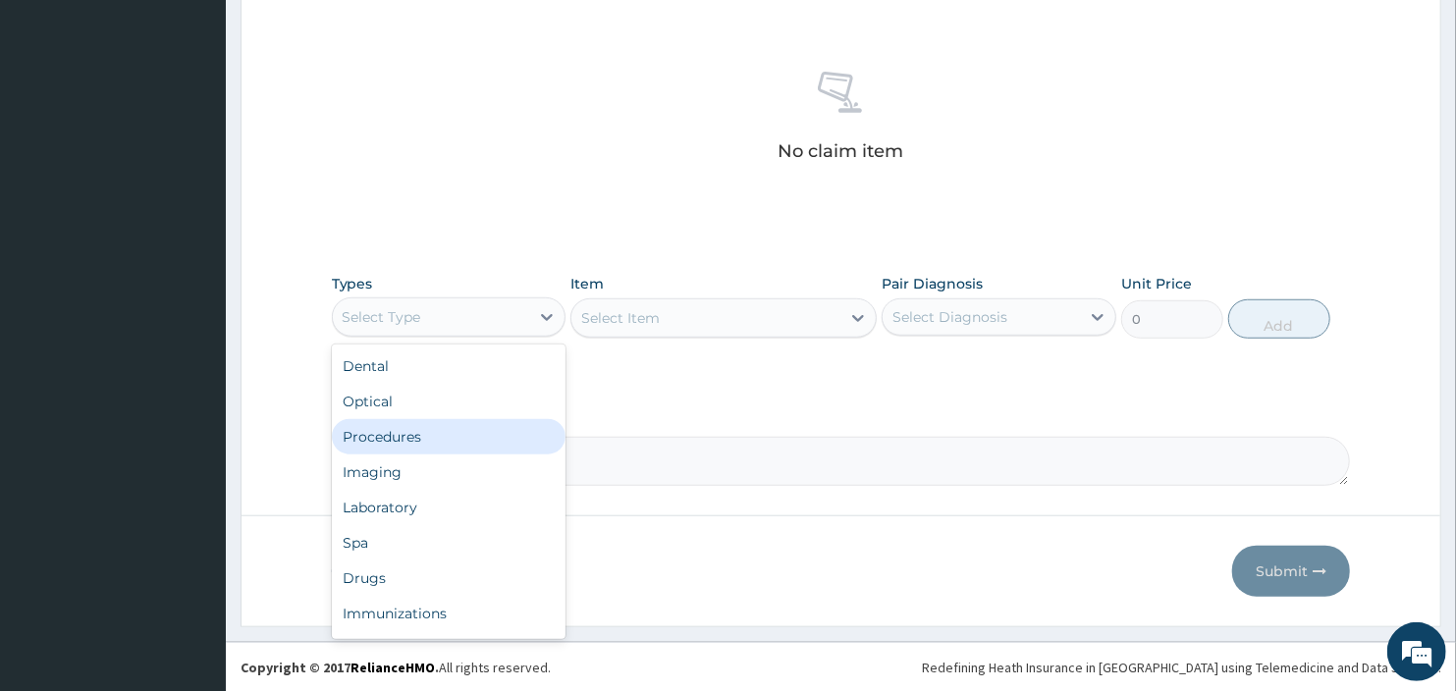
click at [424, 446] on div "Procedures" at bounding box center [449, 436] width 235 height 35
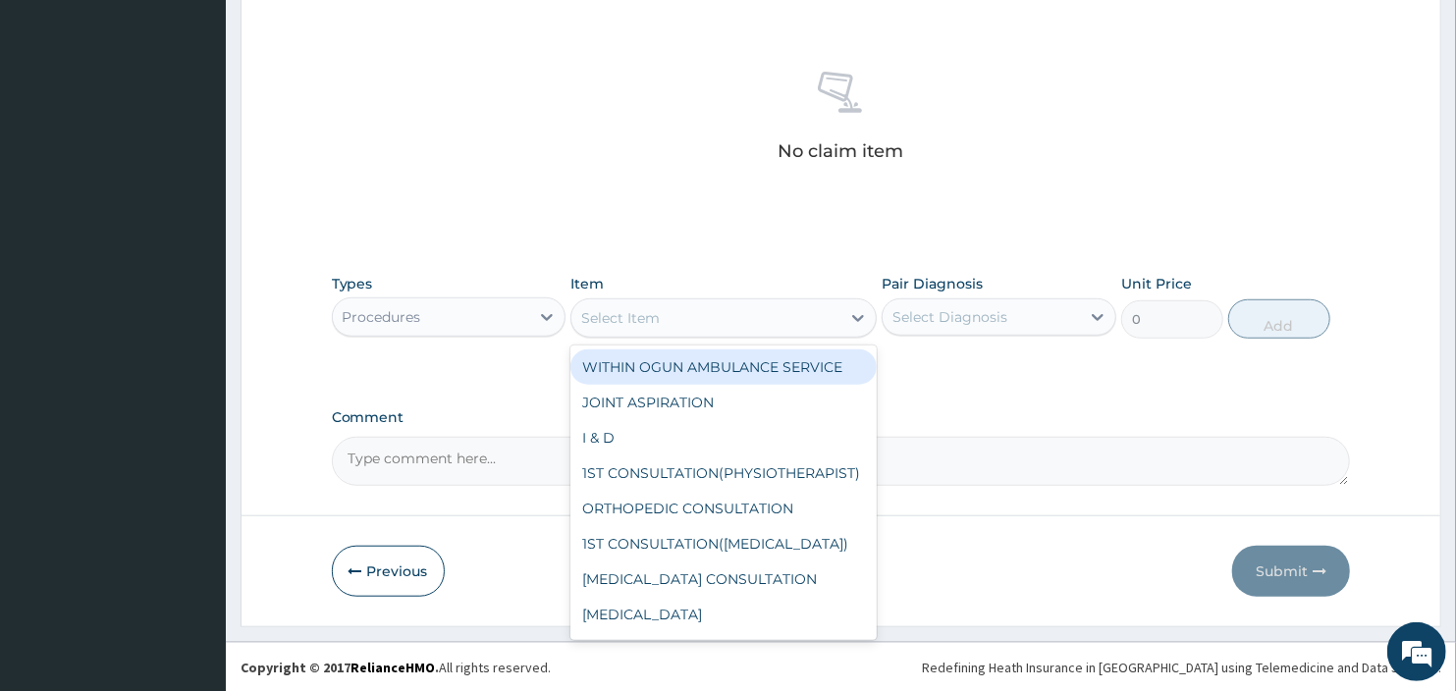
click at [617, 312] on div "Select Item" at bounding box center [620, 318] width 79 height 20
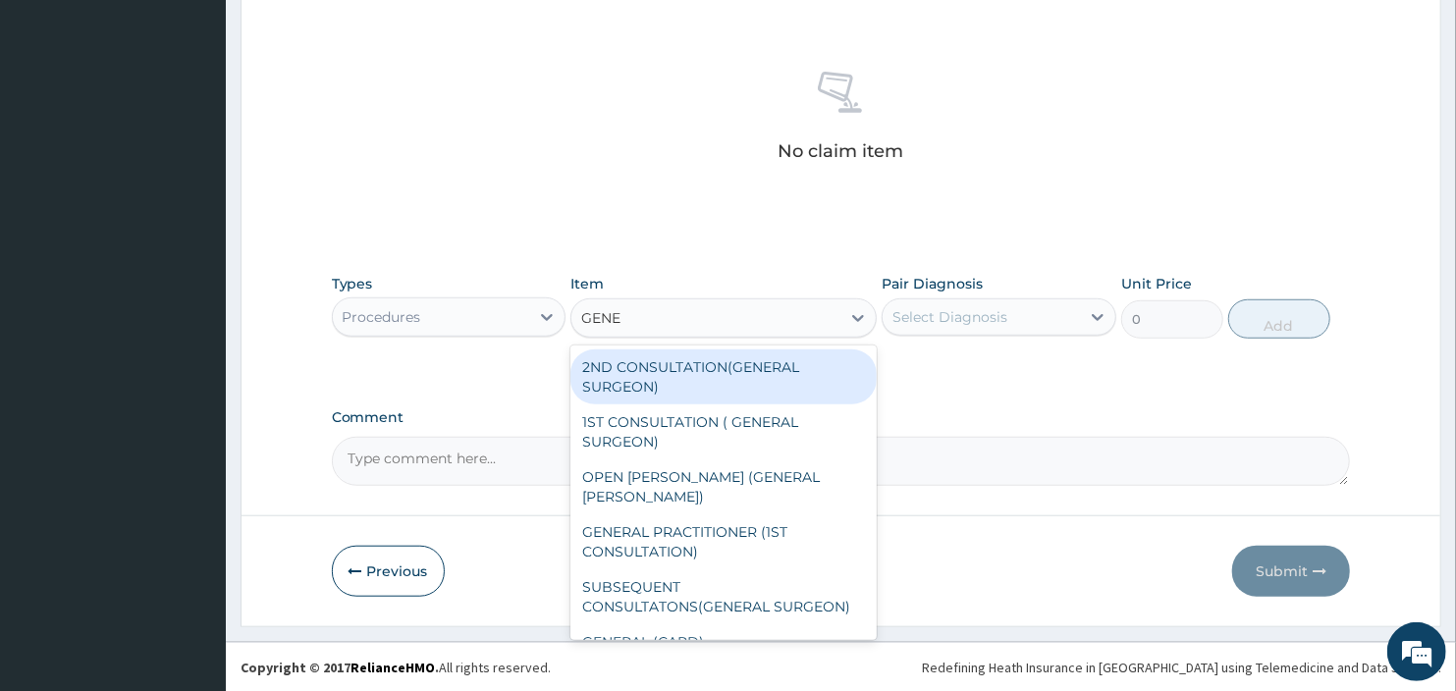
type input "GENER"
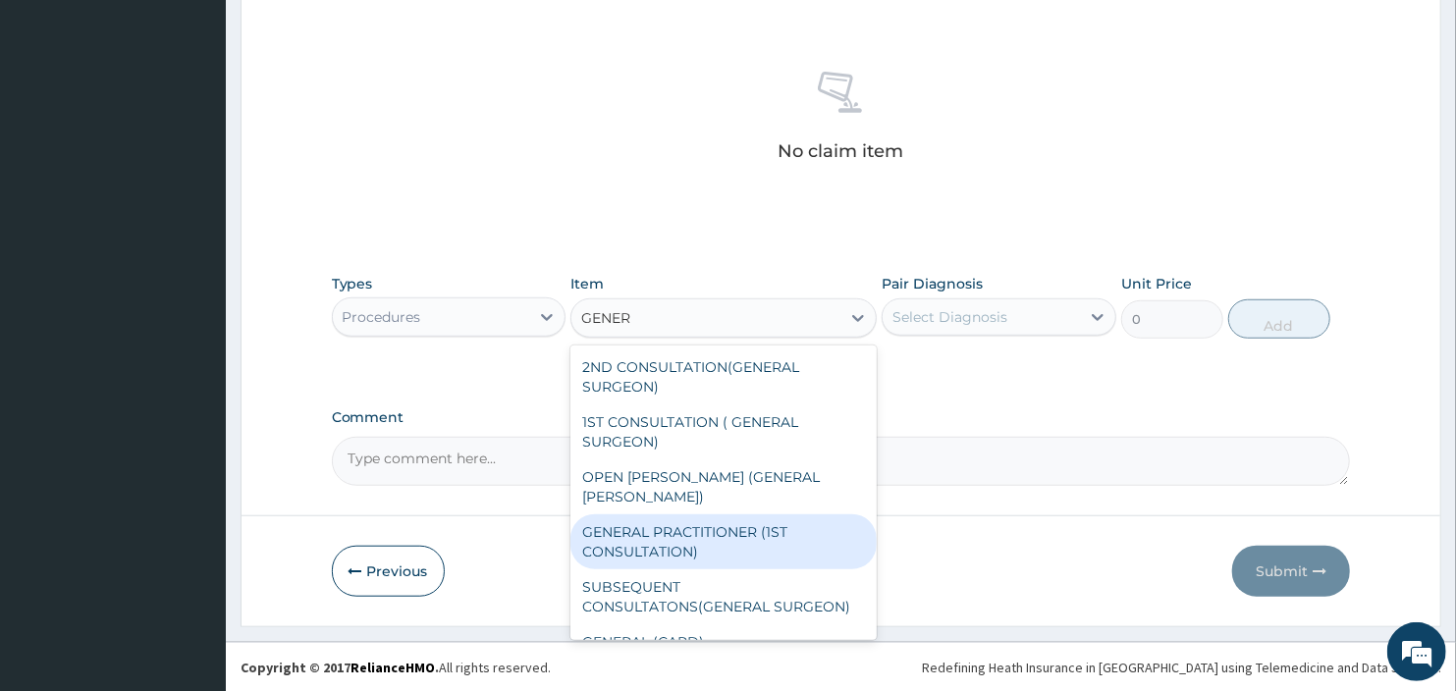
click at [708, 515] on div "GENERAL PRACTITIONER (1ST CONSULTATION)" at bounding box center [722, 542] width 305 height 55
type input "2000"
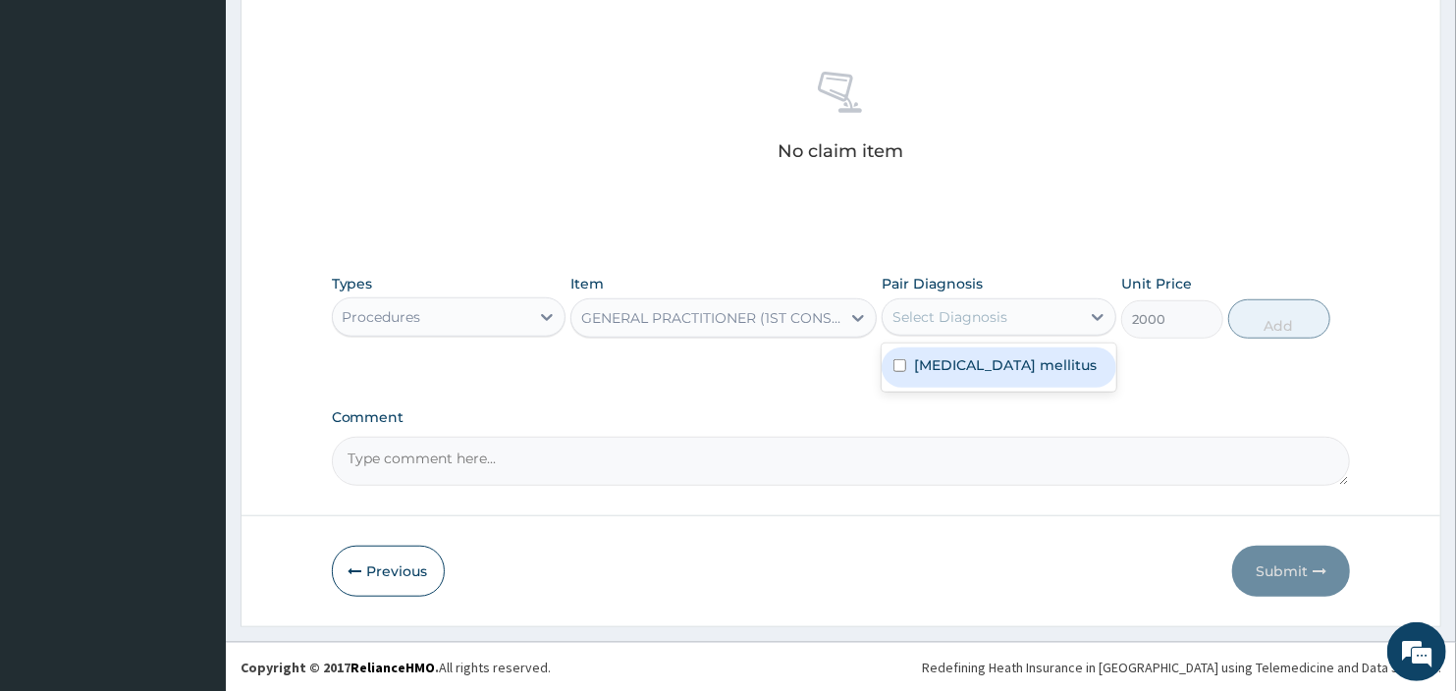
click at [974, 322] on div "Select Diagnosis" at bounding box center [950, 317] width 115 height 20
click at [977, 349] on div "Diabetes mellitus" at bounding box center [999, 368] width 235 height 40
checkbox input "true"
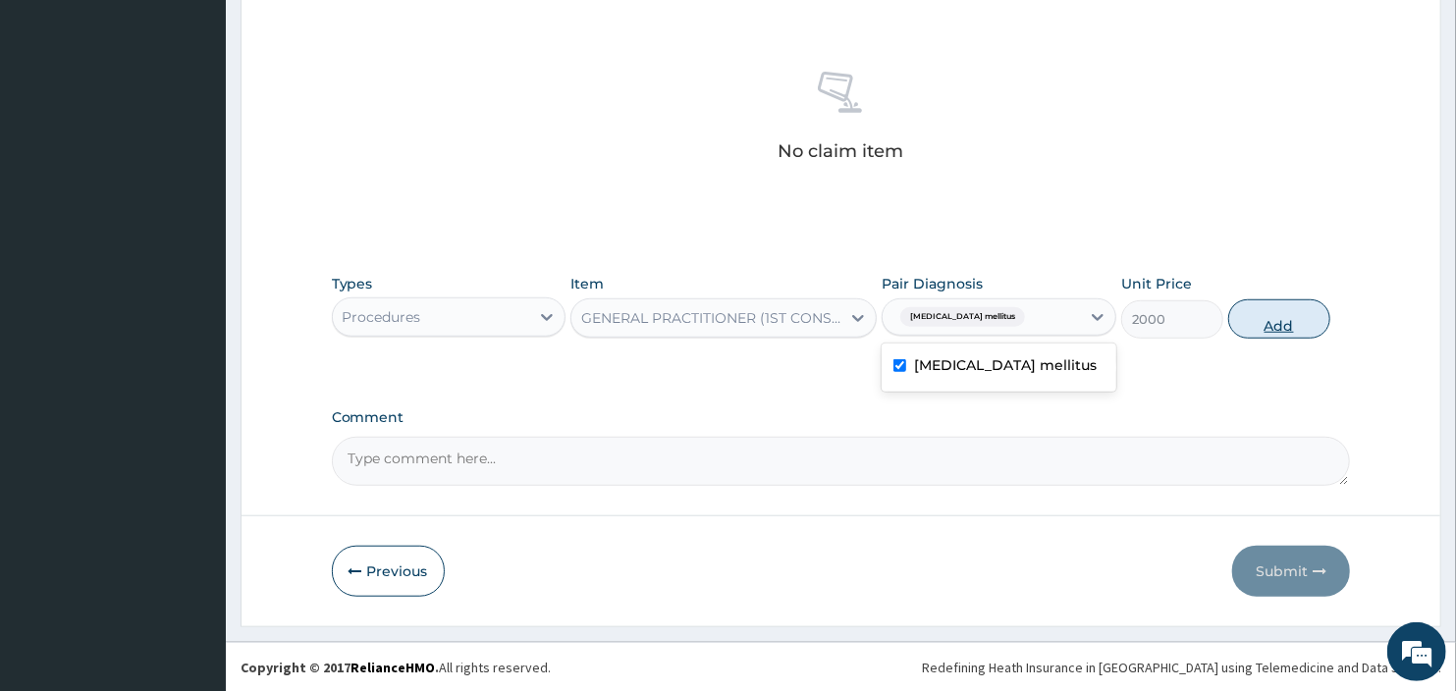
click at [1314, 314] on button "Add" at bounding box center [1279, 318] width 102 height 39
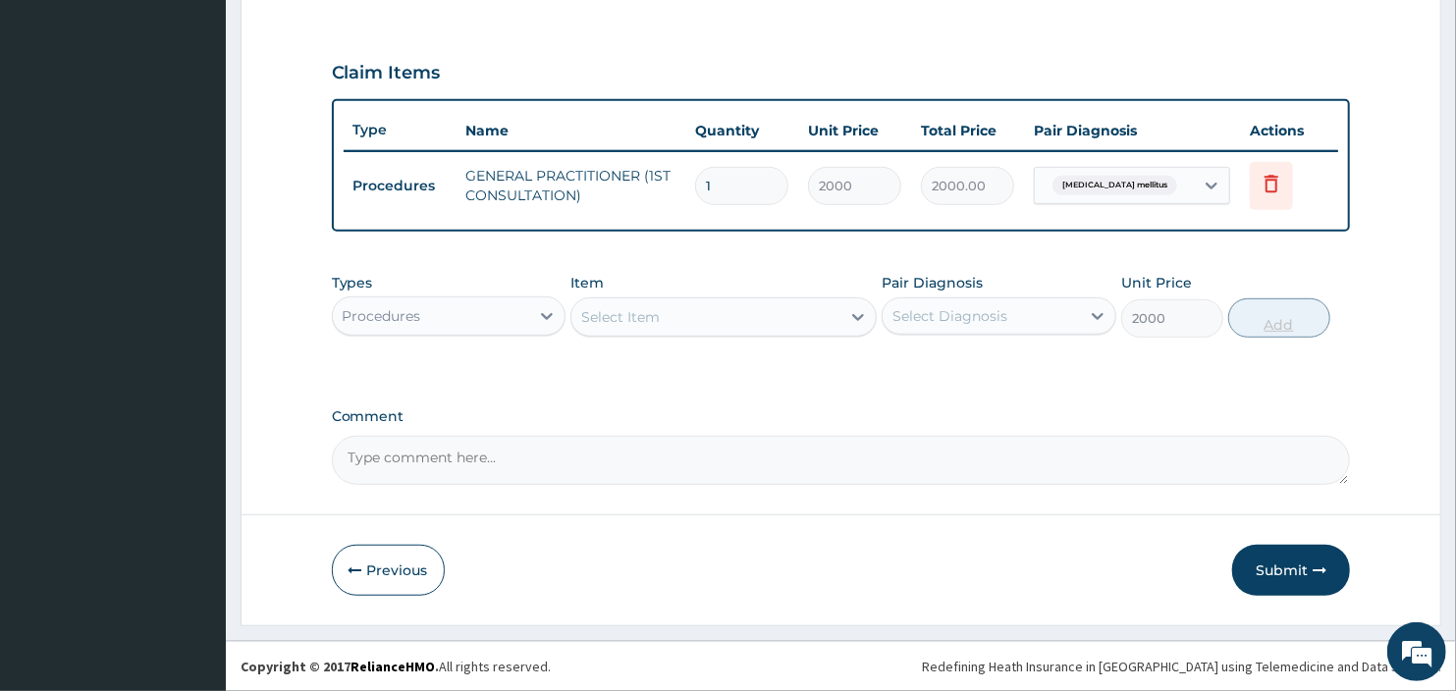
type input "0"
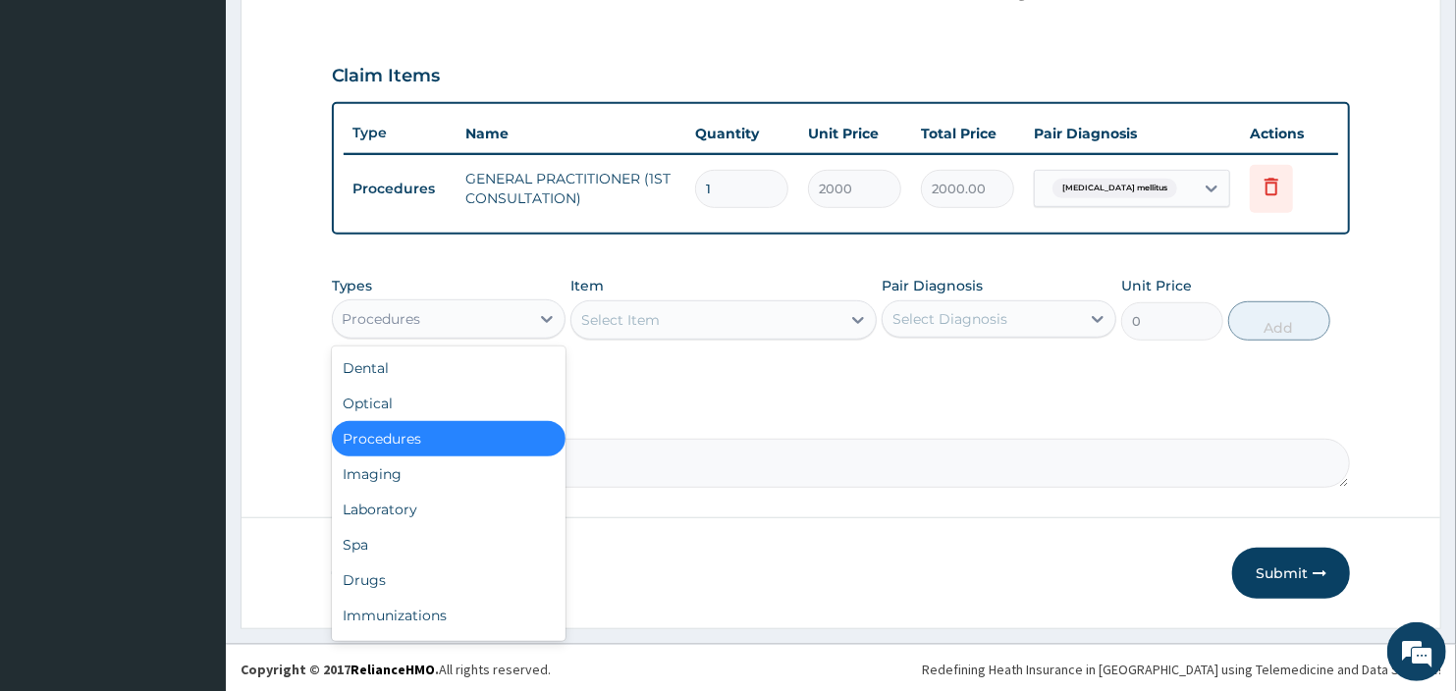
click at [461, 306] on div "Procedures" at bounding box center [431, 318] width 197 height 31
click at [443, 503] on div "Laboratory" at bounding box center [449, 509] width 235 height 35
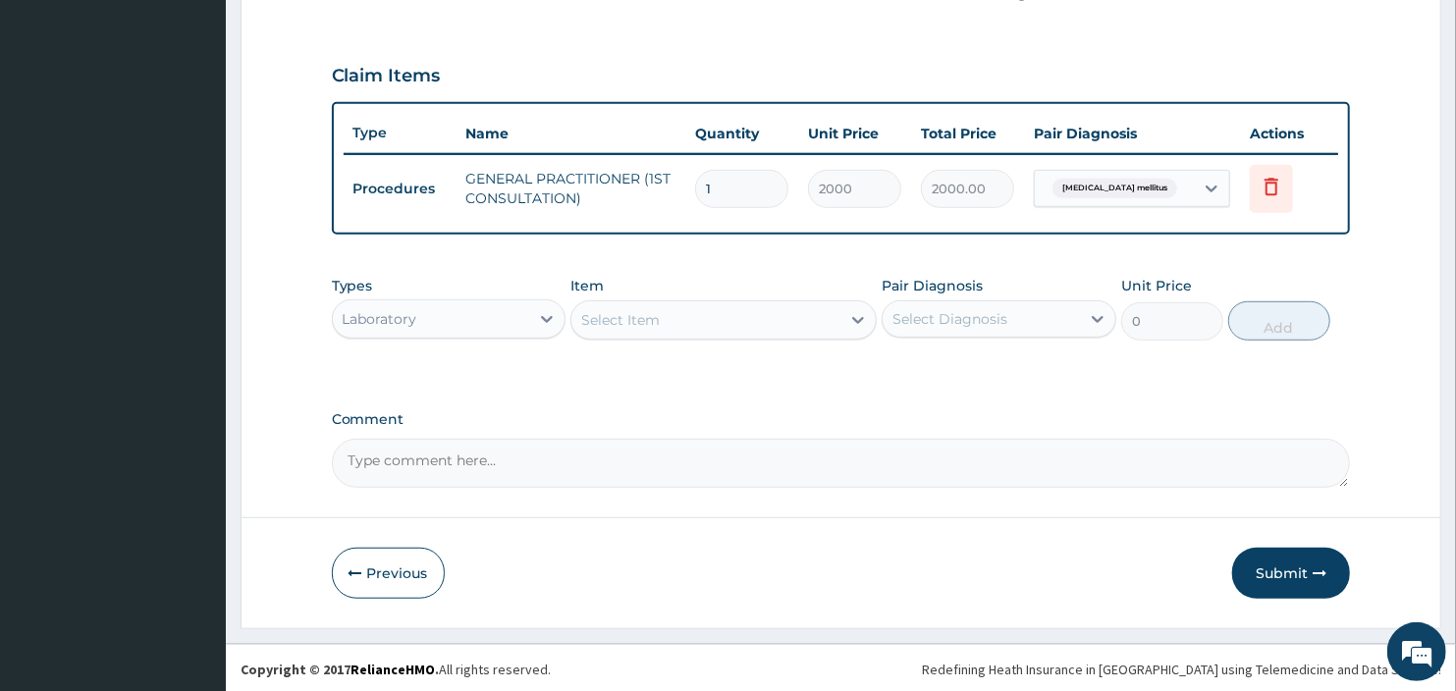
click at [675, 317] on div "Select Item" at bounding box center [705, 319] width 268 height 31
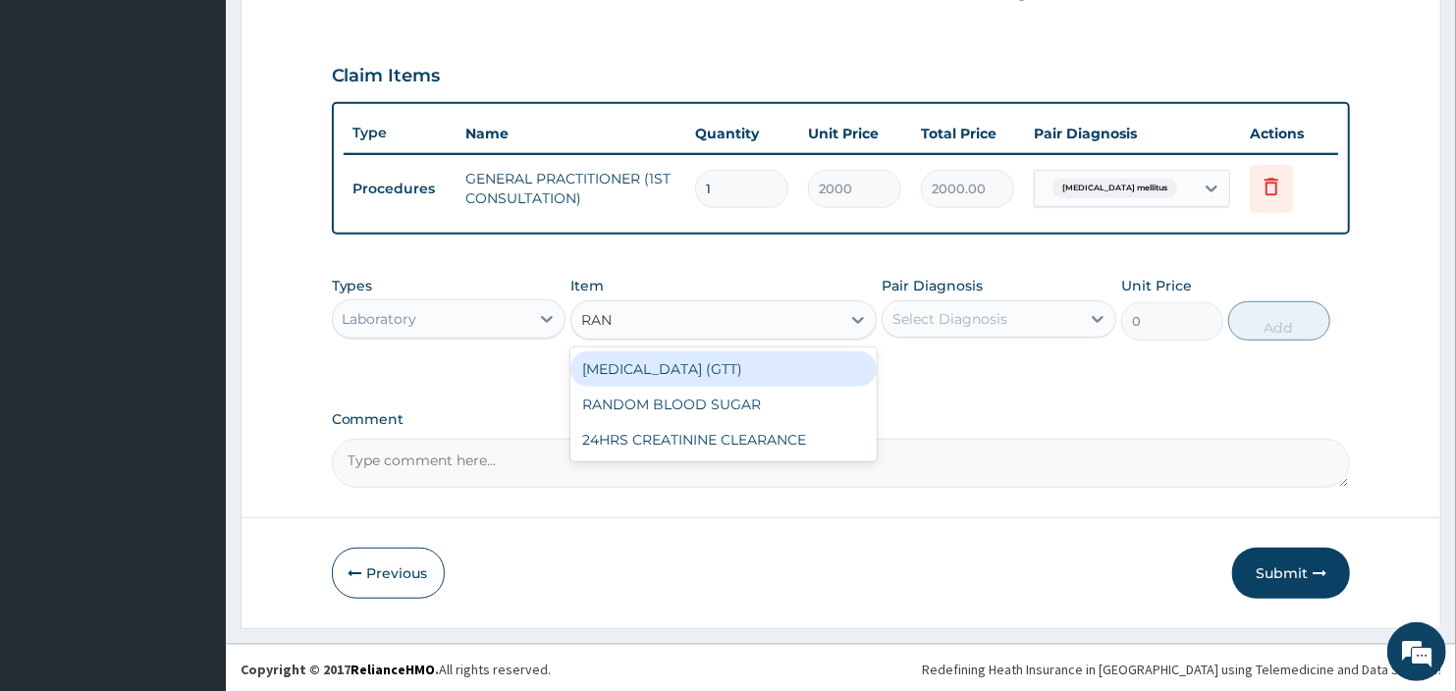
type input "RAND"
click at [717, 353] on div "RANDOM BLOOD SUGAR" at bounding box center [722, 369] width 305 height 35
type input "1500"
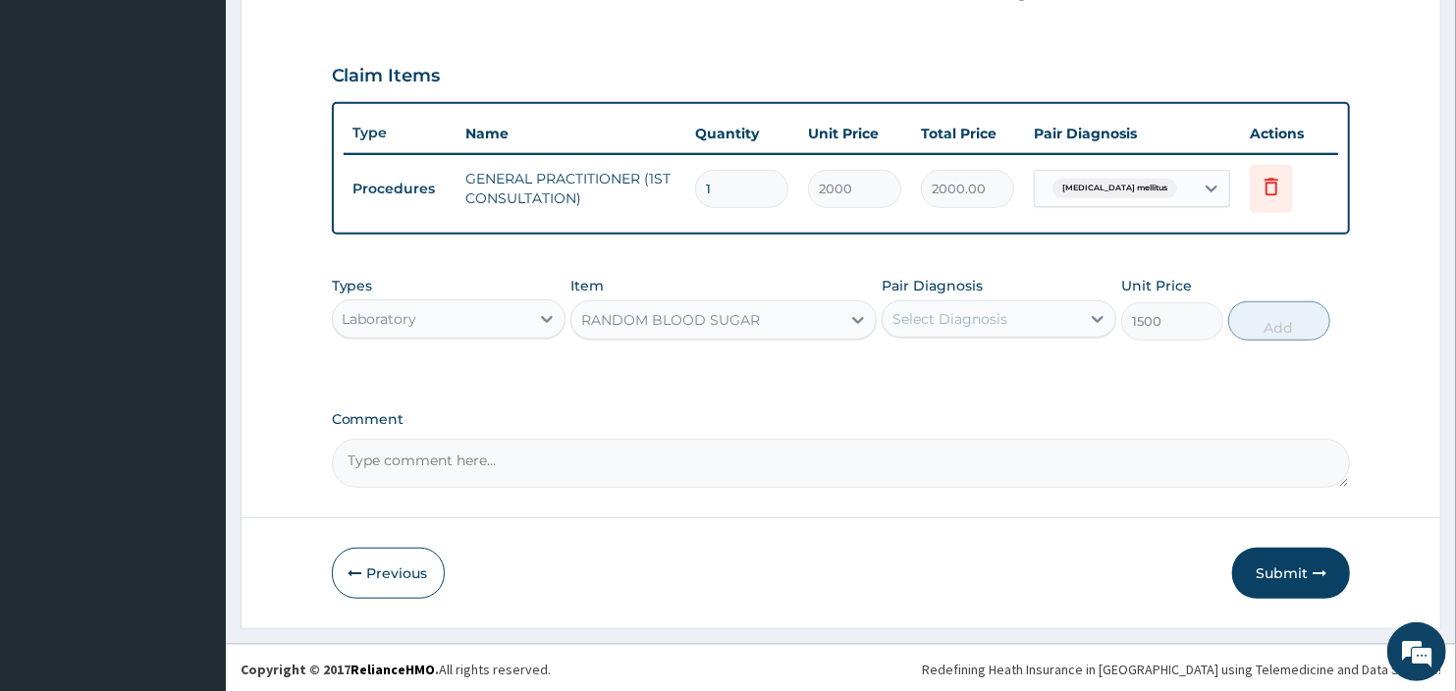
click at [906, 316] on div "Select Diagnosis" at bounding box center [950, 319] width 115 height 20
click at [941, 375] on div "Diabetes mellitus" at bounding box center [999, 370] width 235 height 40
checkbox input "true"
click at [1272, 311] on button "Add" at bounding box center [1279, 320] width 102 height 39
type input "0"
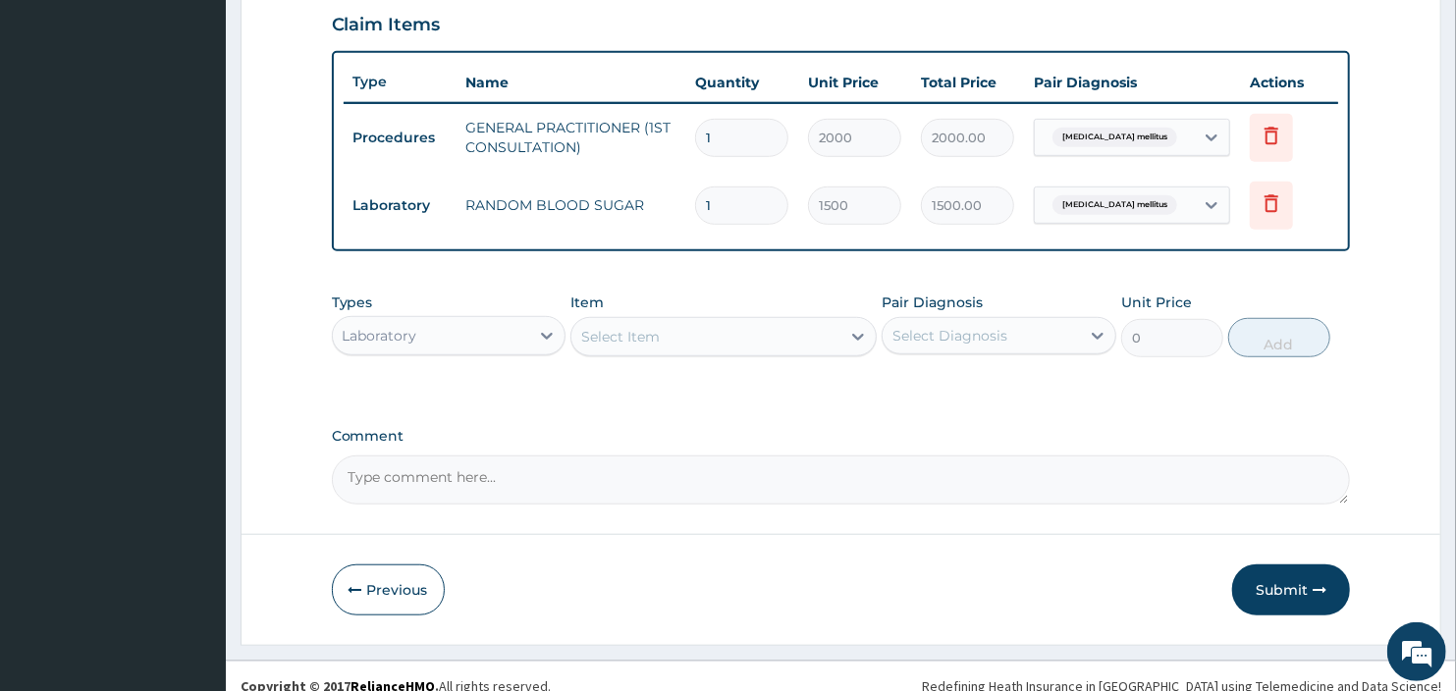
scroll to position [715, 0]
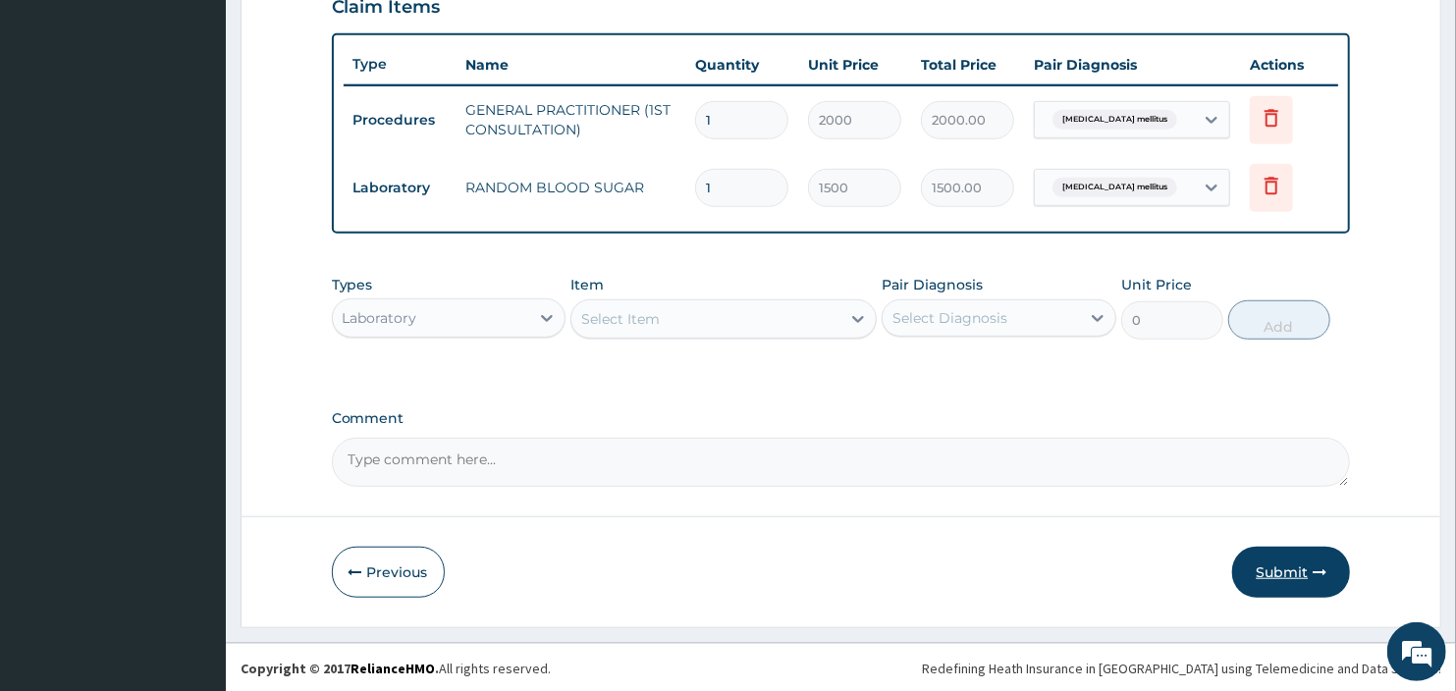
click at [1293, 560] on button "Submit" at bounding box center [1291, 572] width 118 height 51
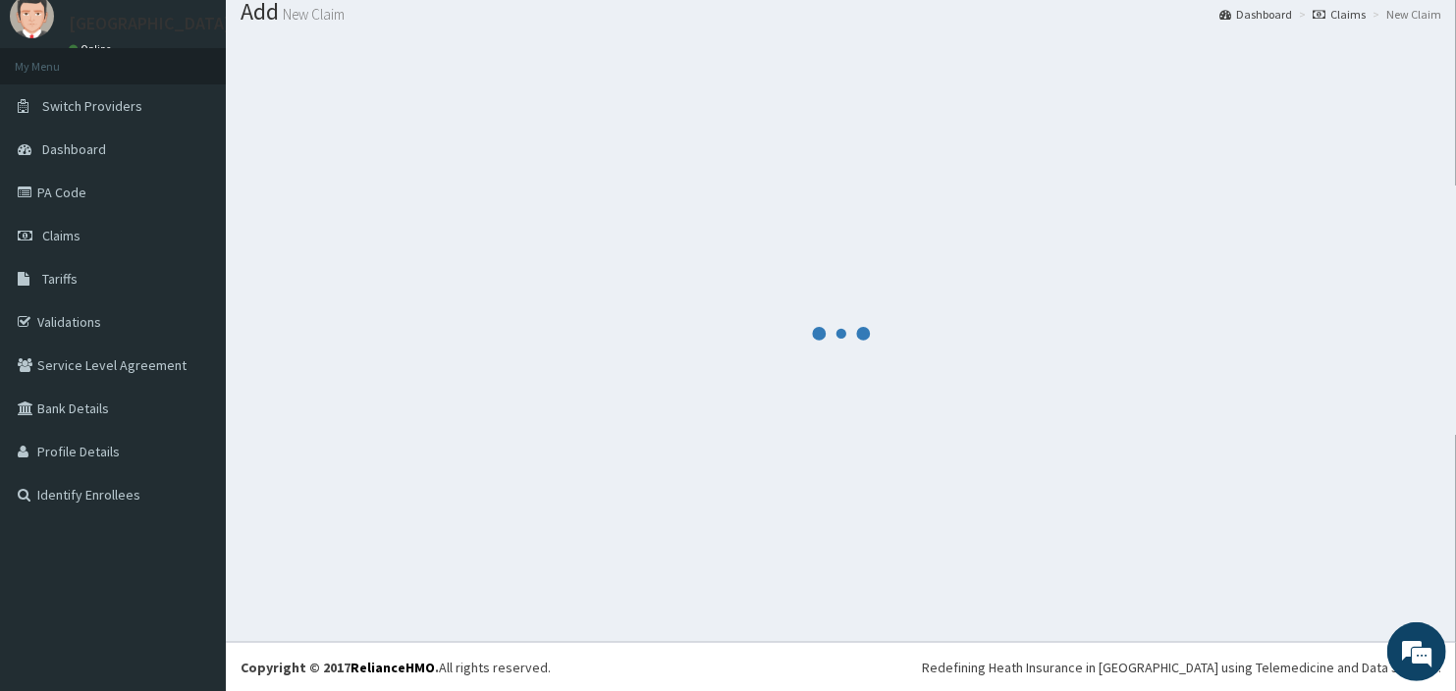
scroll to position [697, 0]
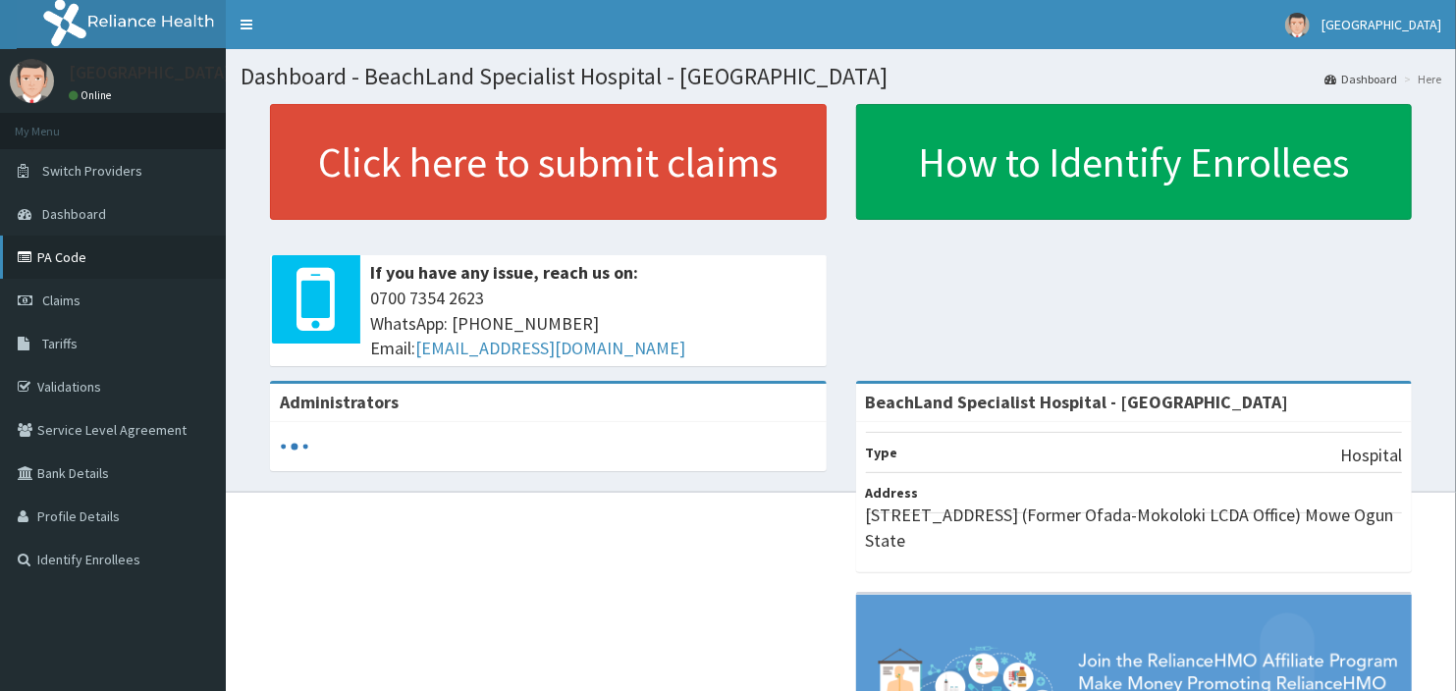
click at [108, 247] on link "PA Code" at bounding box center [113, 257] width 226 height 43
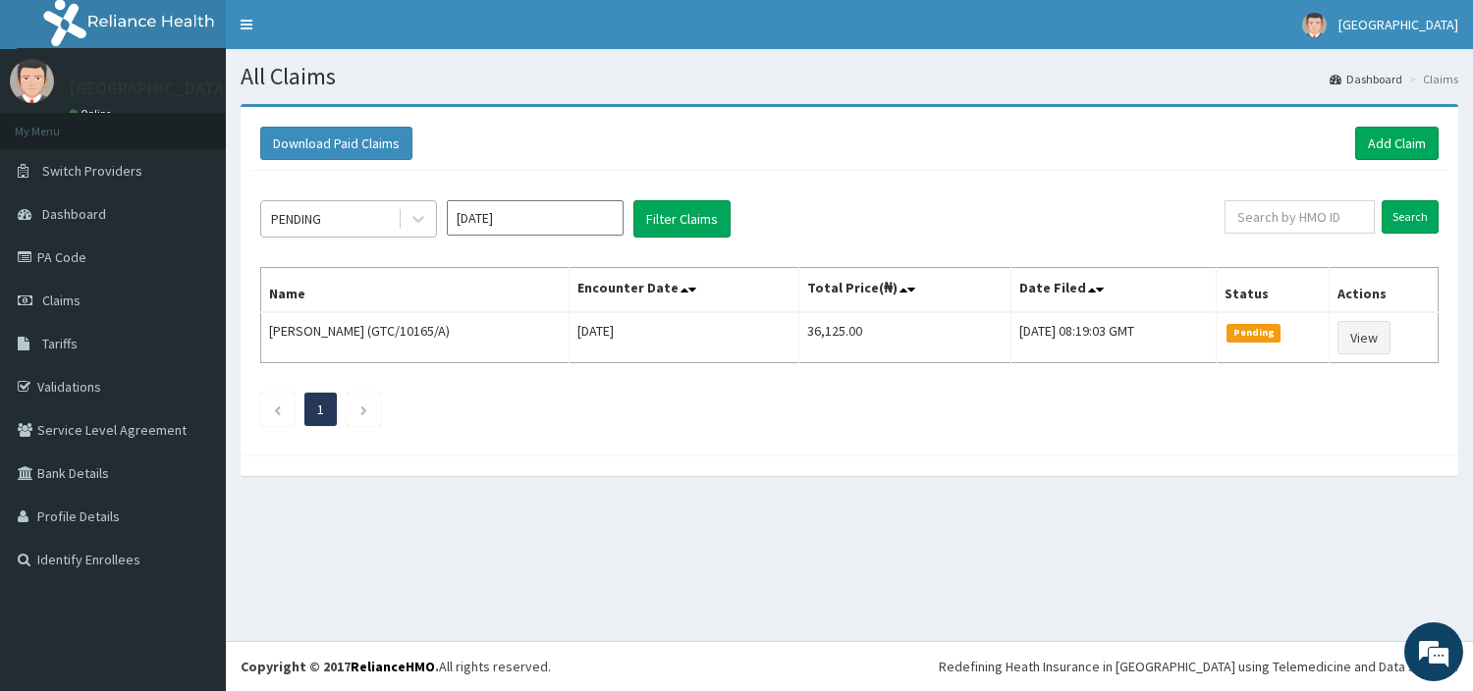
click at [355, 217] on div "PENDING" at bounding box center [329, 218] width 136 height 31
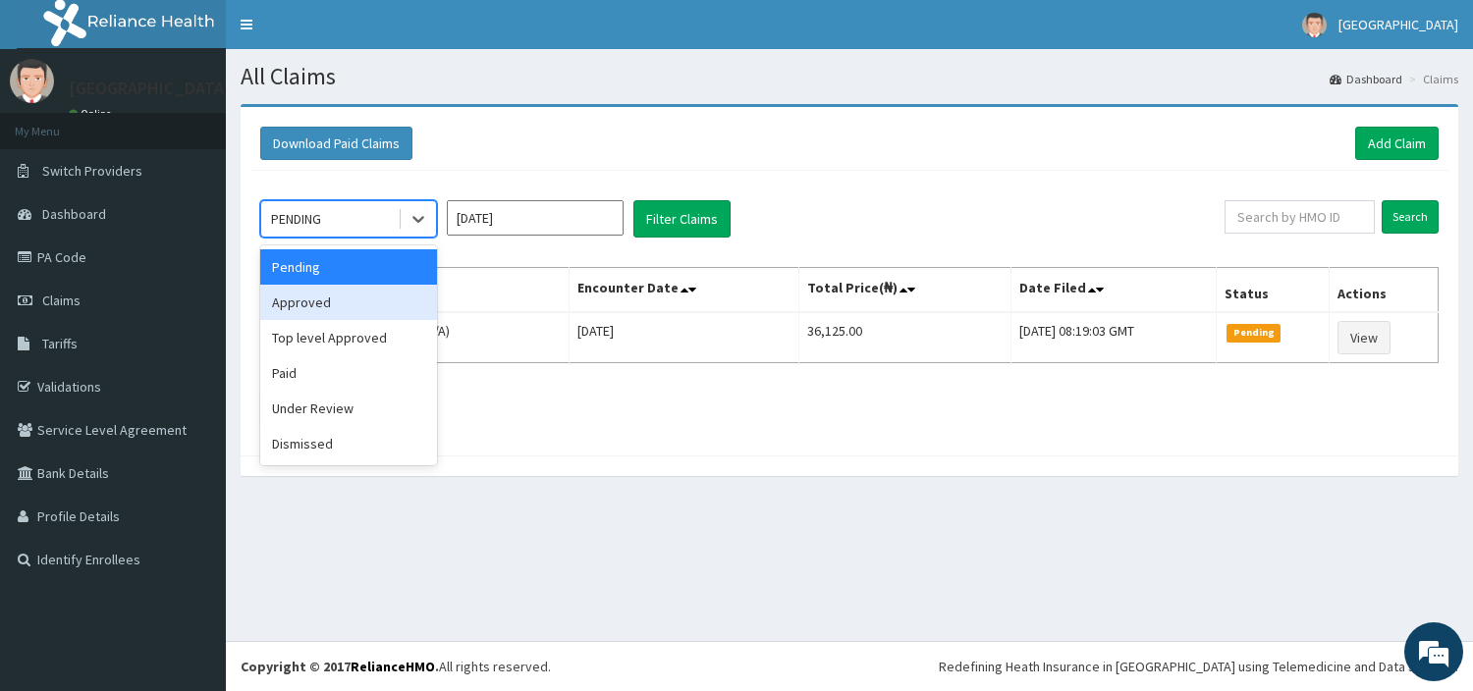
drag, startPoint x: 320, startPoint y: 296, endPoint x: 537, endPoint y: 302, distance: 217.1
click at [320, 298] on div "Approved" at bounding box center [348, 302] width 177 height 35
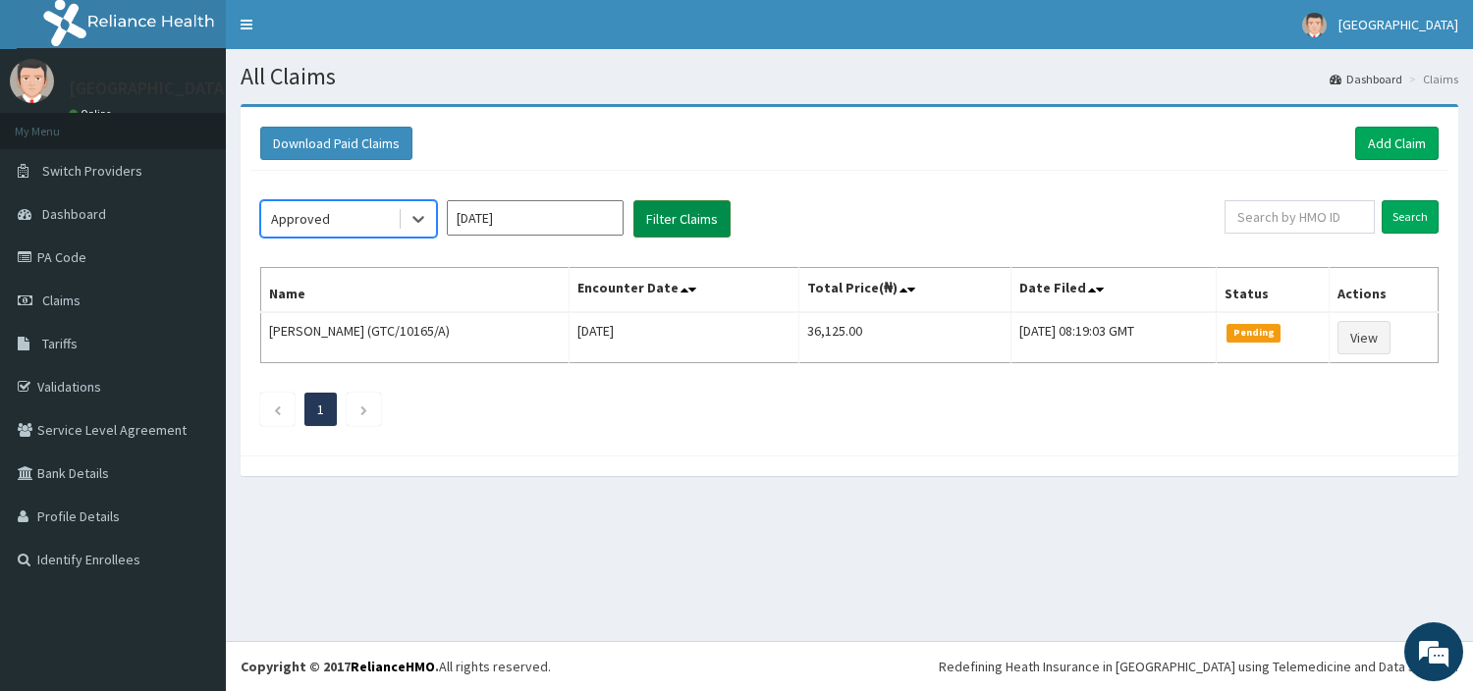
click at [688, 229] on button "Filter Claims" at bounding box center [681, 218] width 97 height 37
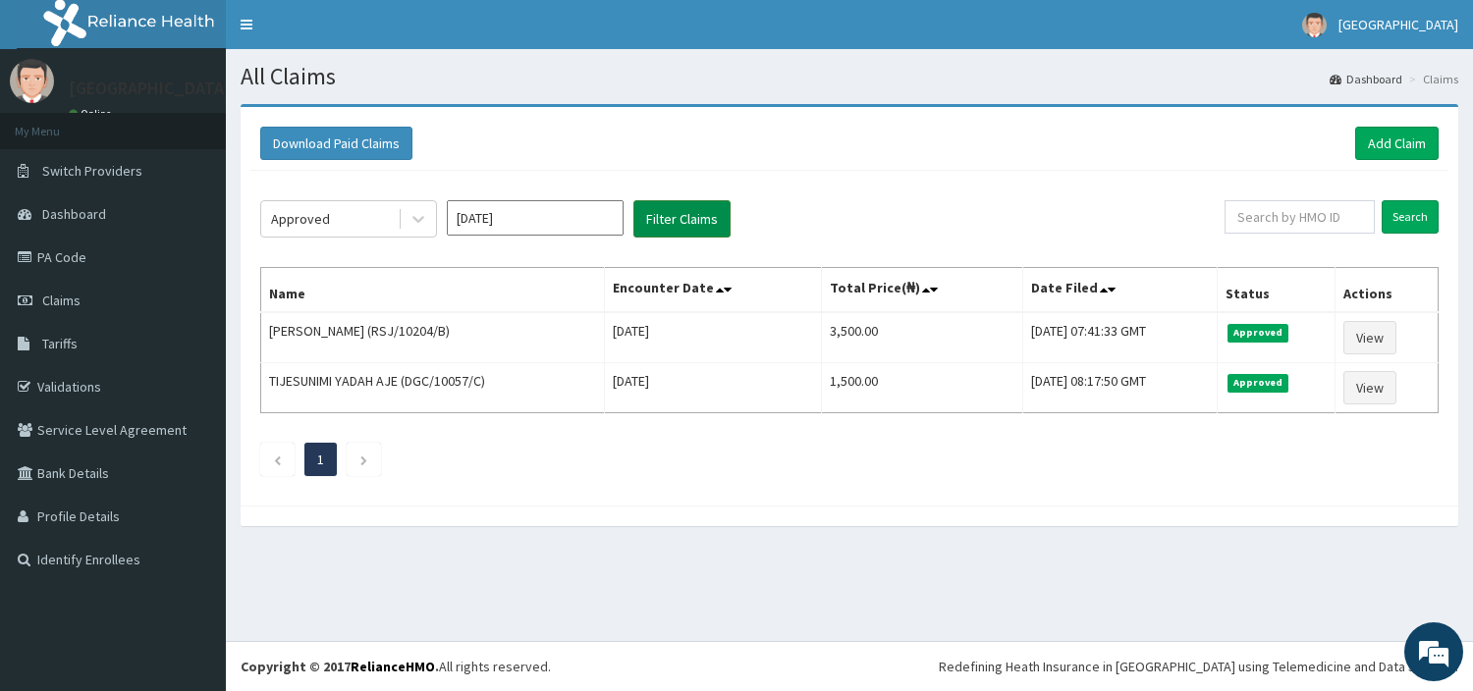
click at [688, 229] on button "Filter Claims" at bounding box center [681, 218] width 97 height 37
click at [1397, 151] on link "Add Claim" at bounding box center [1396, 143] width 83 height 33
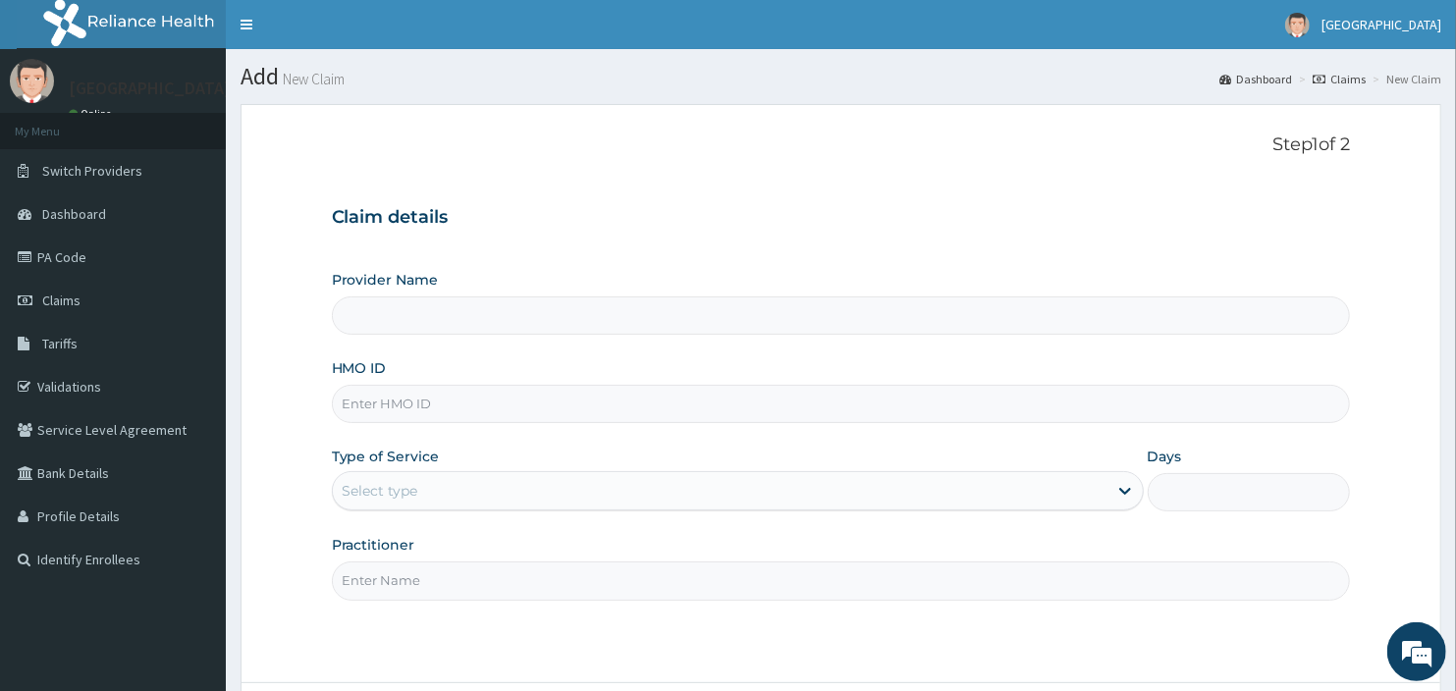
type input "BeachLand Specialist Hospital - [GEOGRAPHIC_DATA]"
click at [401, 396] on input "HMO ID" at bounding box center [841, 404] width 1019 height 38
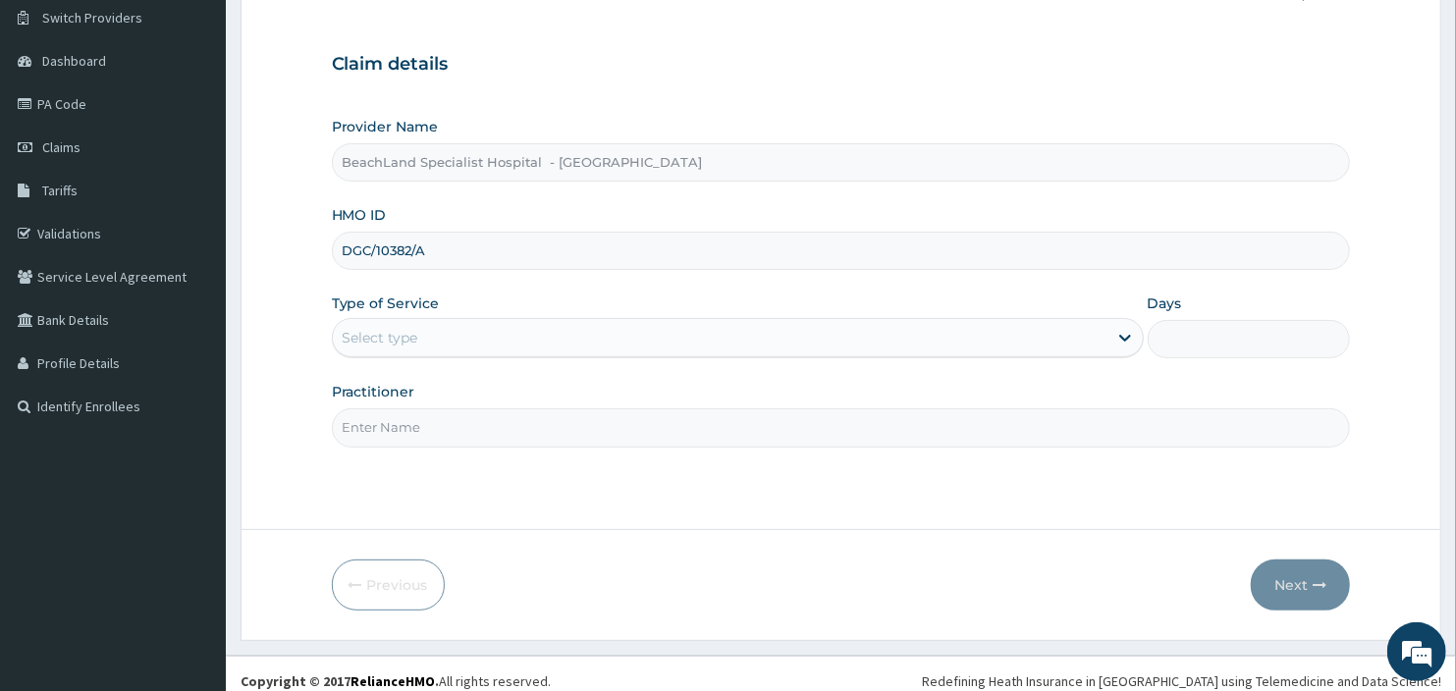
scroll to position [168, 0]
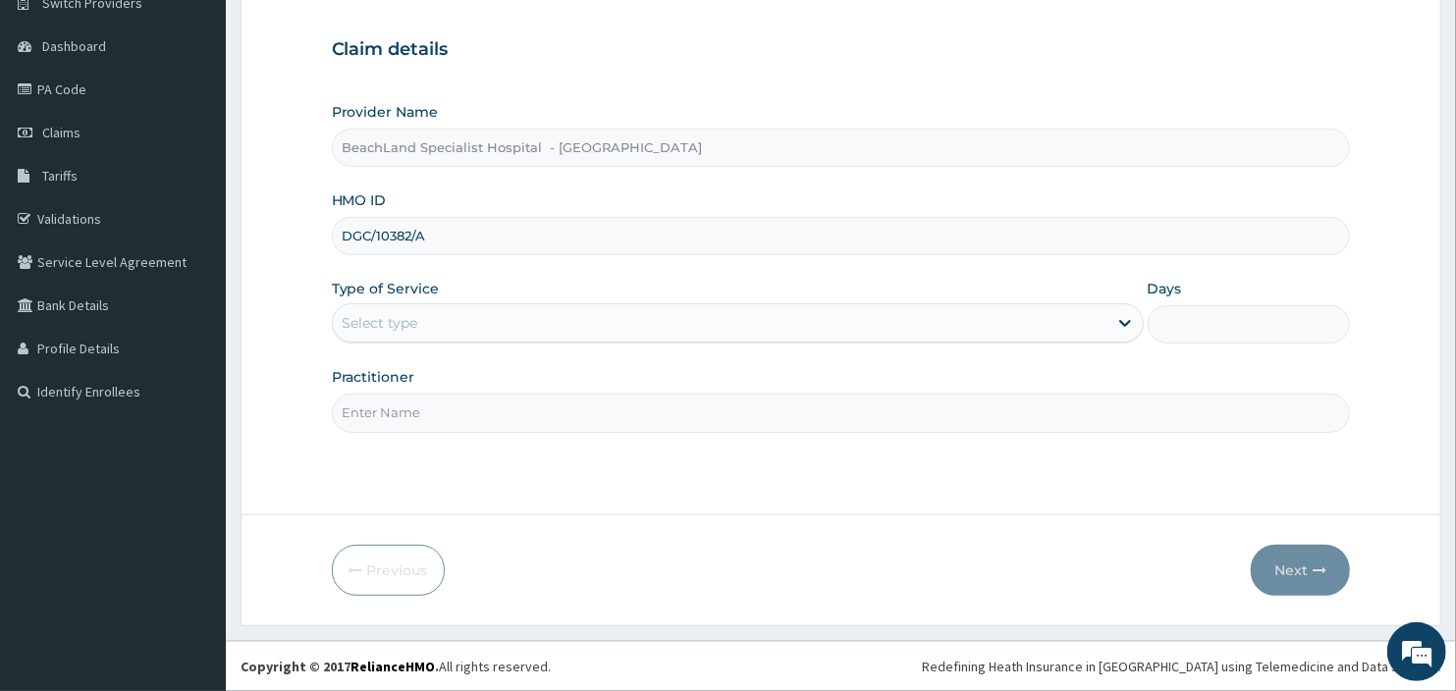
type input "DGC/10382/A"
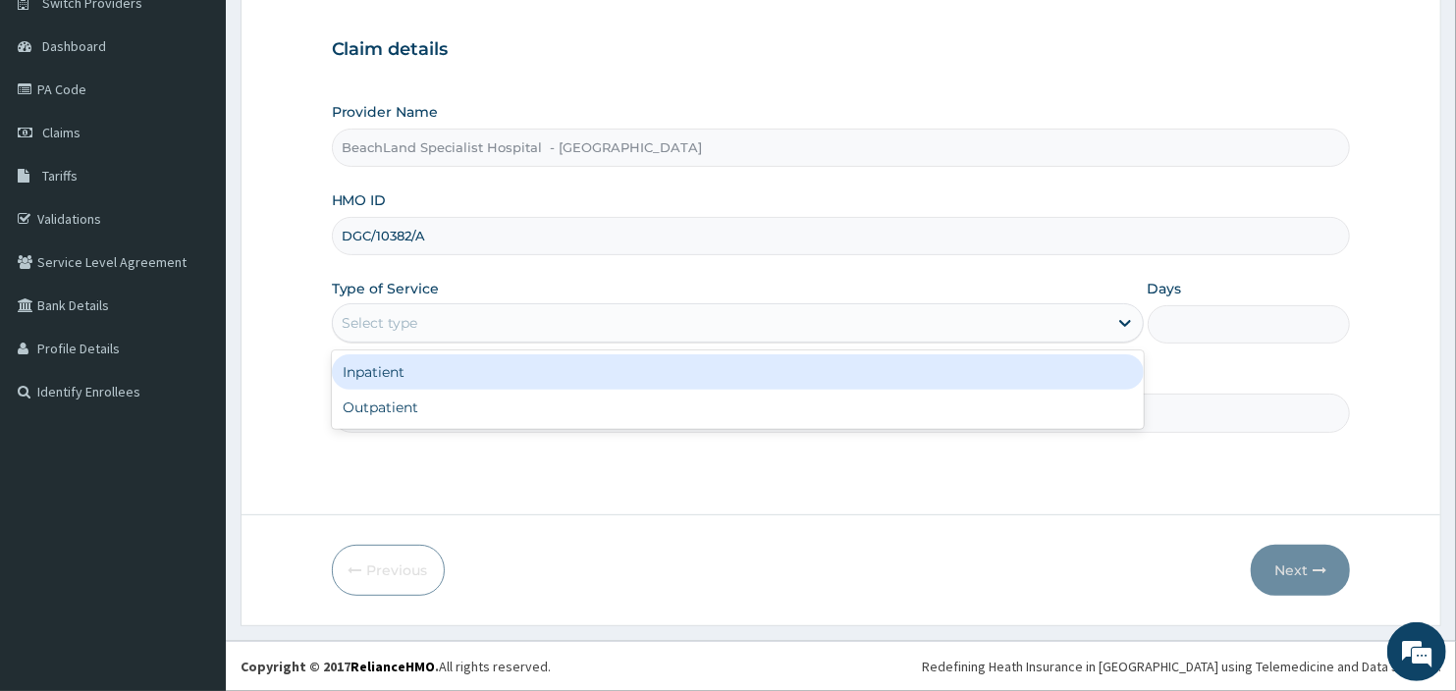
click at [434, 328] on div "Select type" at bounding box center [720, 322] width 775 height 31
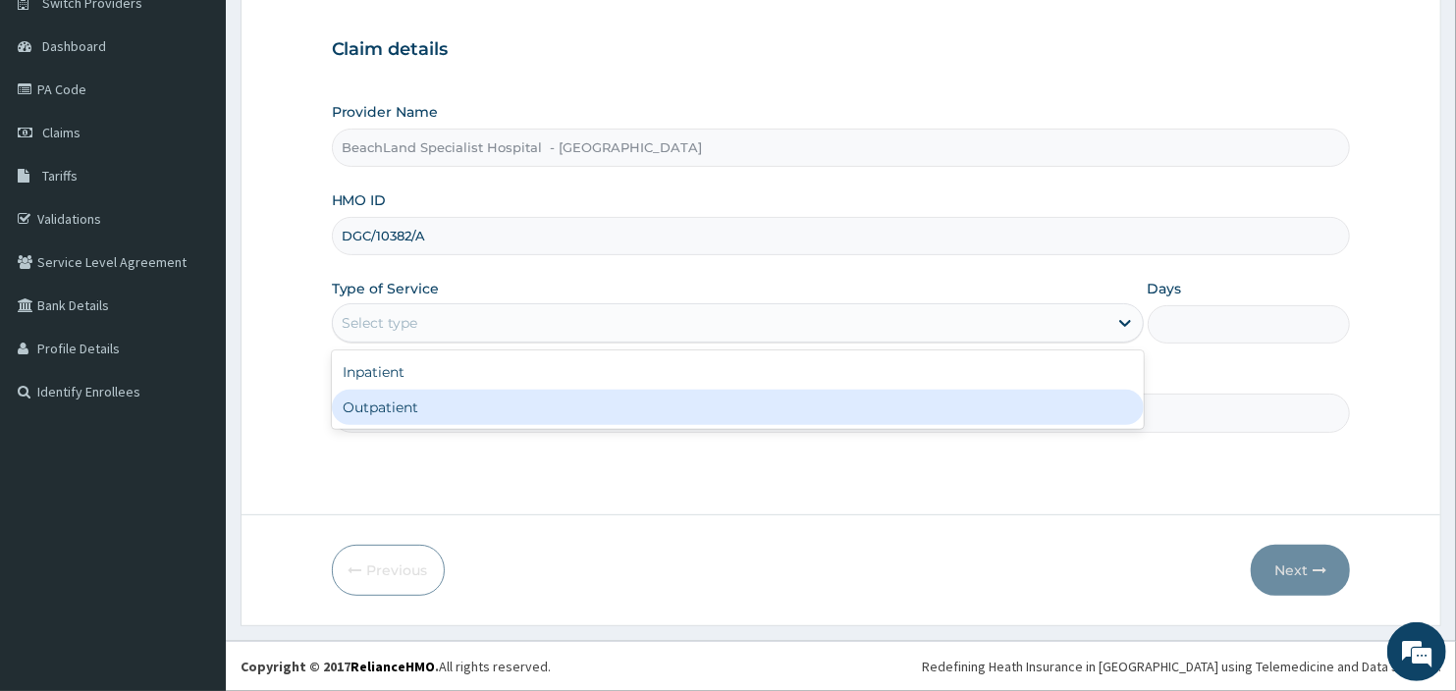
click at [436, 396] on div "Outpatient" at bounding box center [738, 407] width 812 height 35
type input "1"
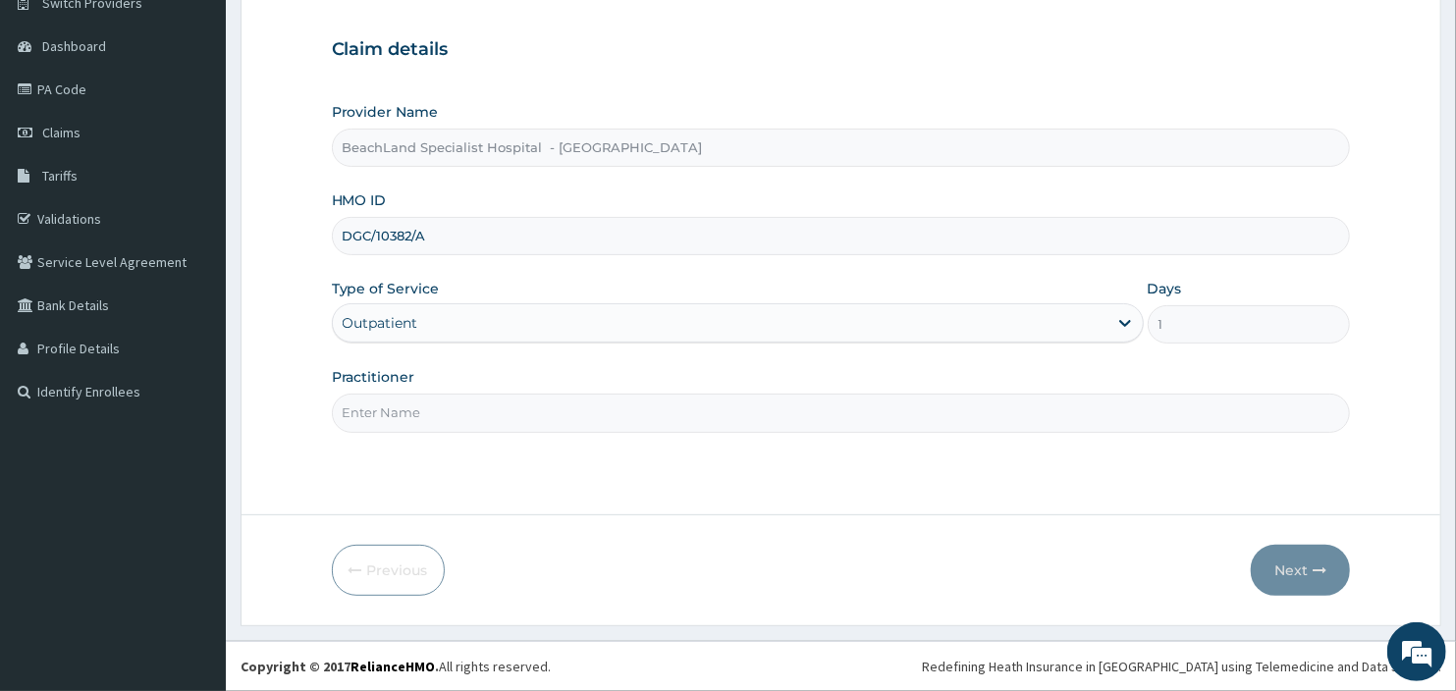
click at [435, 401] on input "Practitioner" at bounding box center [841, 413] width 1019 height 38
drag, startPoint x: 419, startPoint y: 414, endPoint x: 413, endPoint y: 428, distance: 15.0
click at [417, 414] on input "[PERSON_NAME]" at bounding box center [841, 413] width 1019 height 38
drag, startPoint x: 442, startPoint y: 423, endPoint x: 350, endPoint y: 414, distance: 92.7
click at [350, 414] on input "[PERSON_NAME]" at bounding box center [841, 413] width 1019 height 38
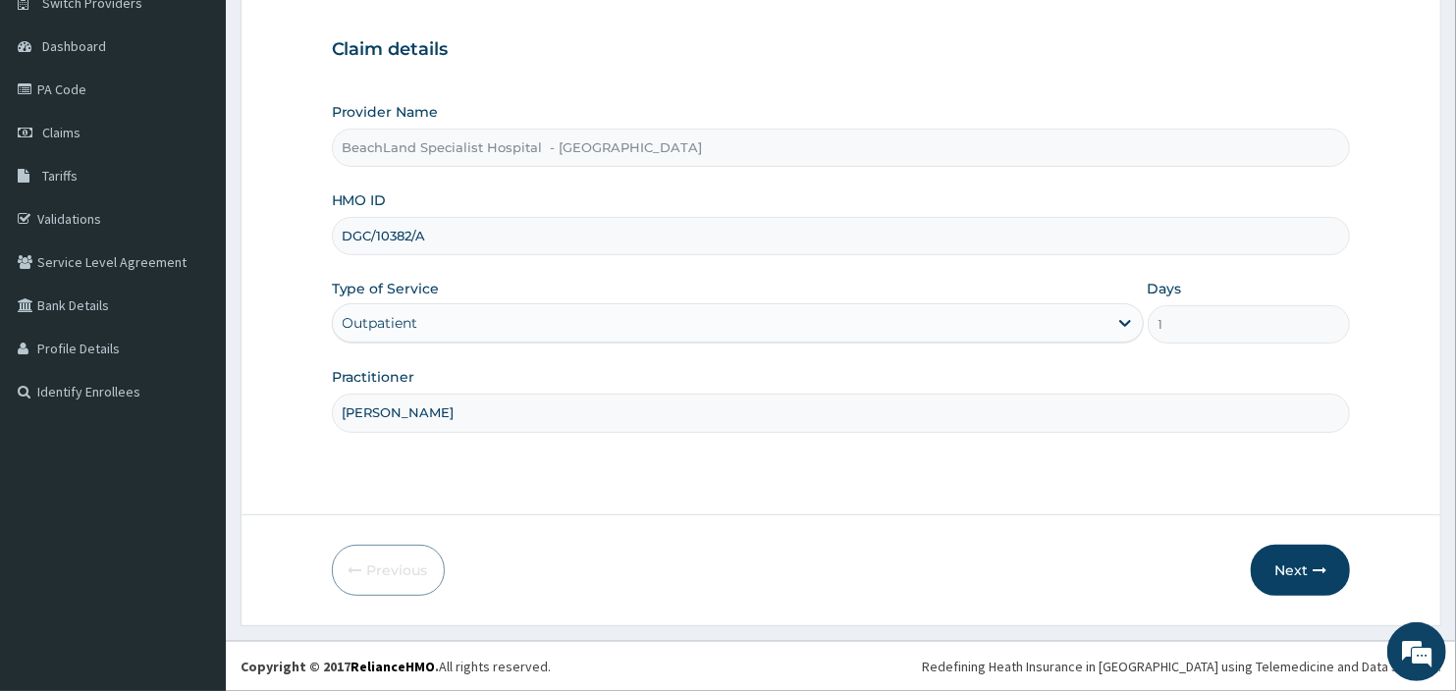
type input "D"
type input "[PERSON_NAME]"
click at [1291, 585] on button "Next" at bounding box center [1300, 570] width 99 height 51
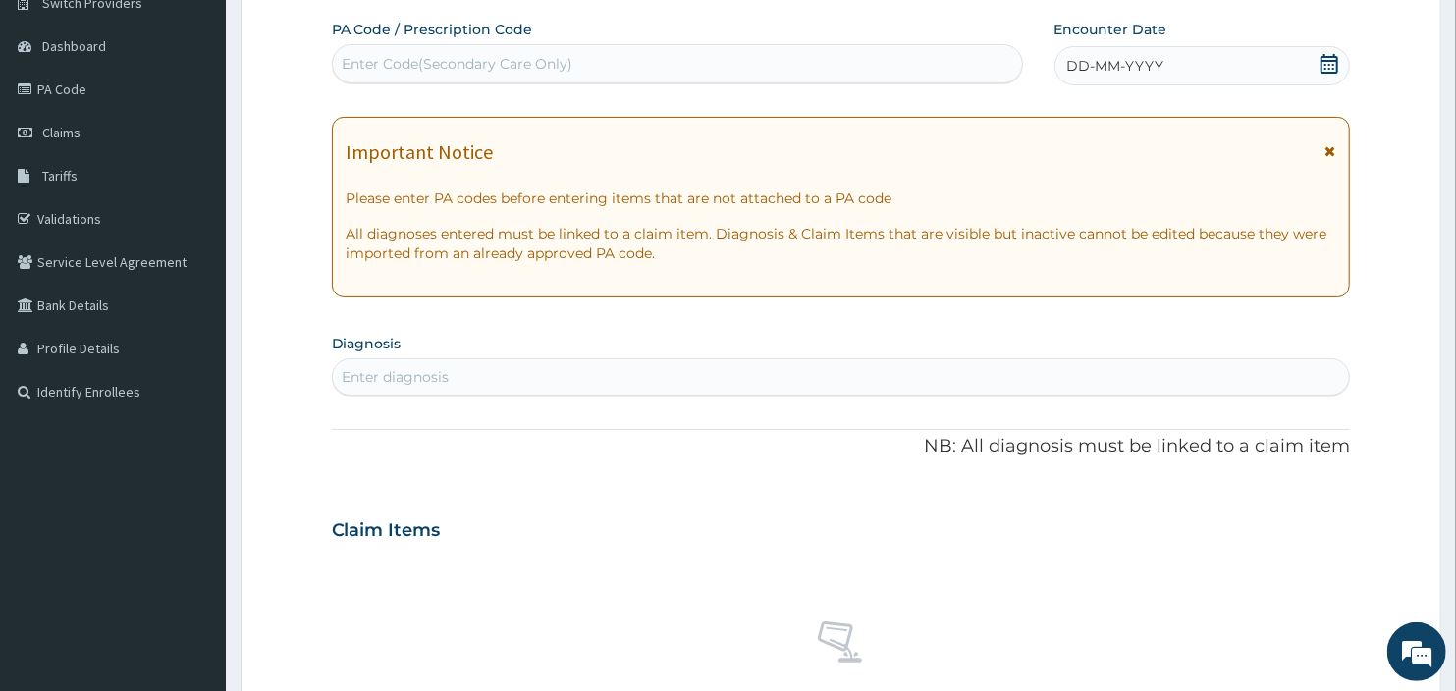
click at [1335, 62] on icon at bounding box center [1330, 64] width 20 height 20
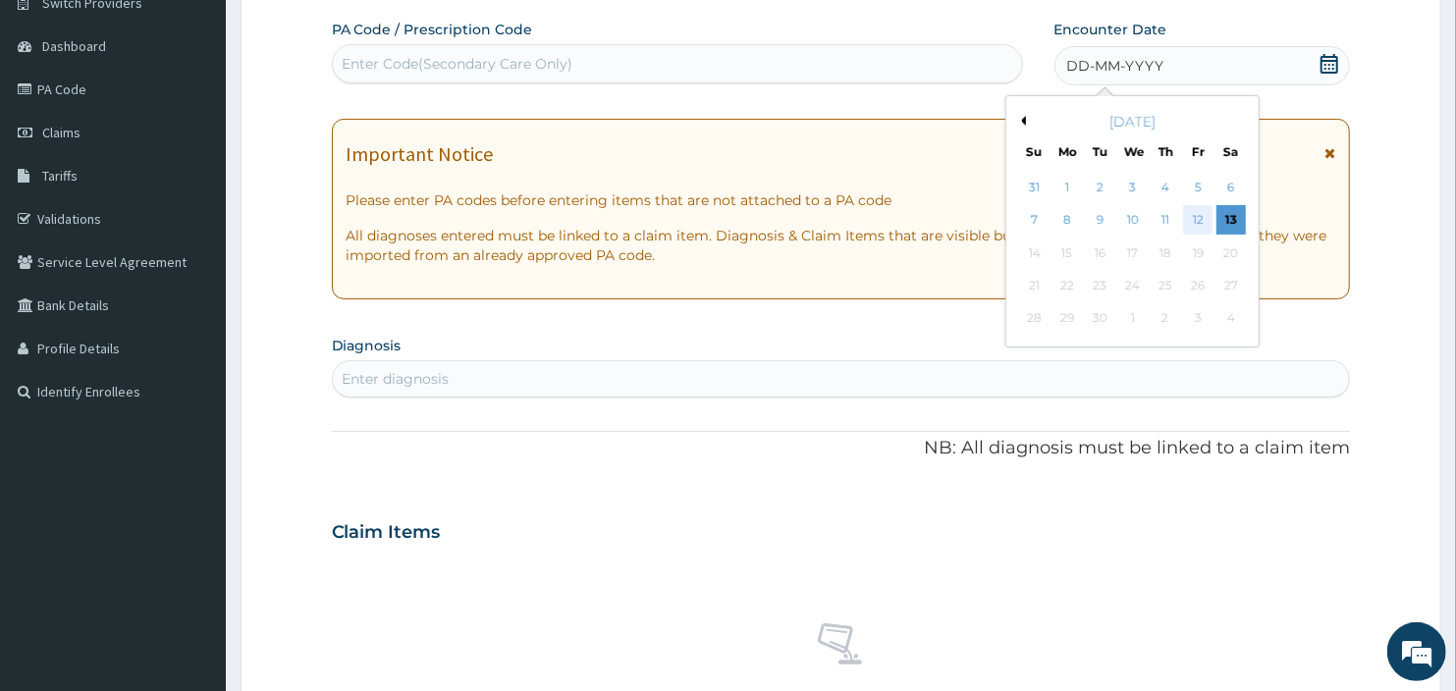
click at [1203, 226] on div "12" at bounding box center [1197, 220] width 29 height 29
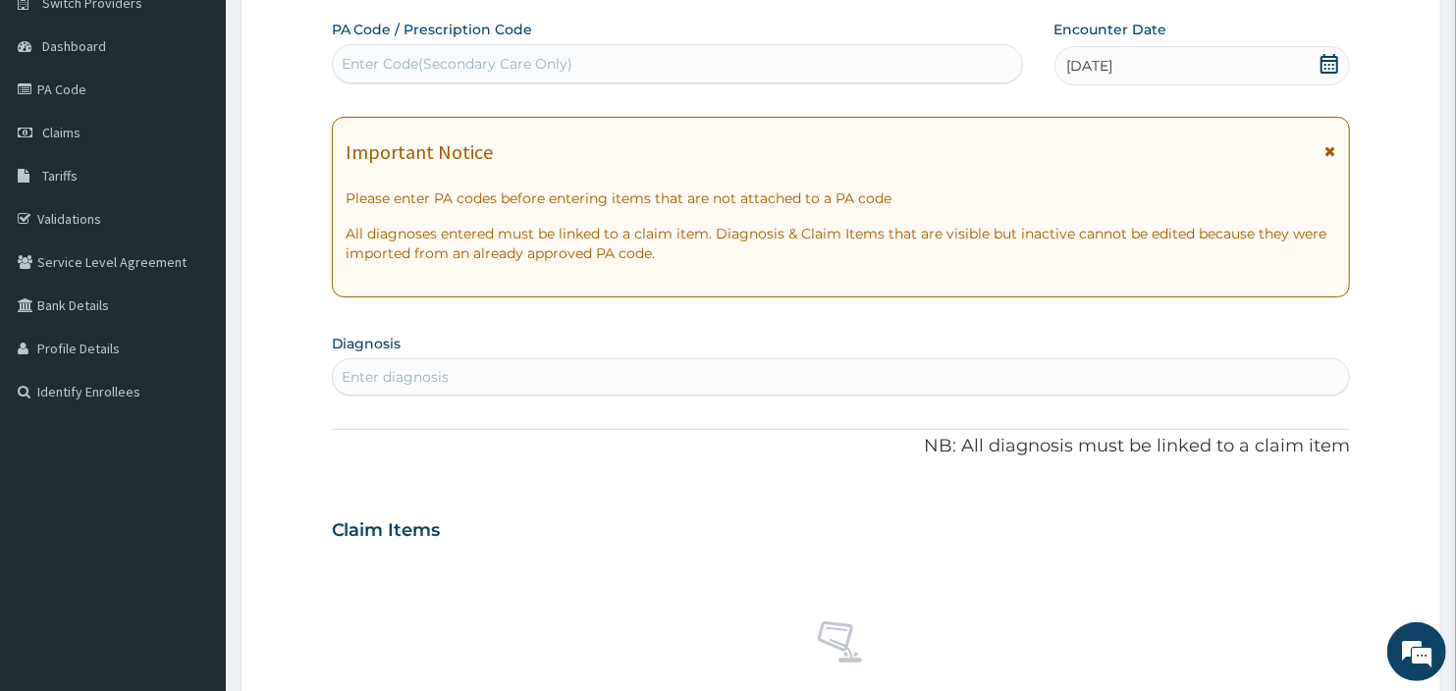
click at [462, 74] on div "Enter Code(Secondary Care Only)" at bounding box center [677, 63] width 689 height 31
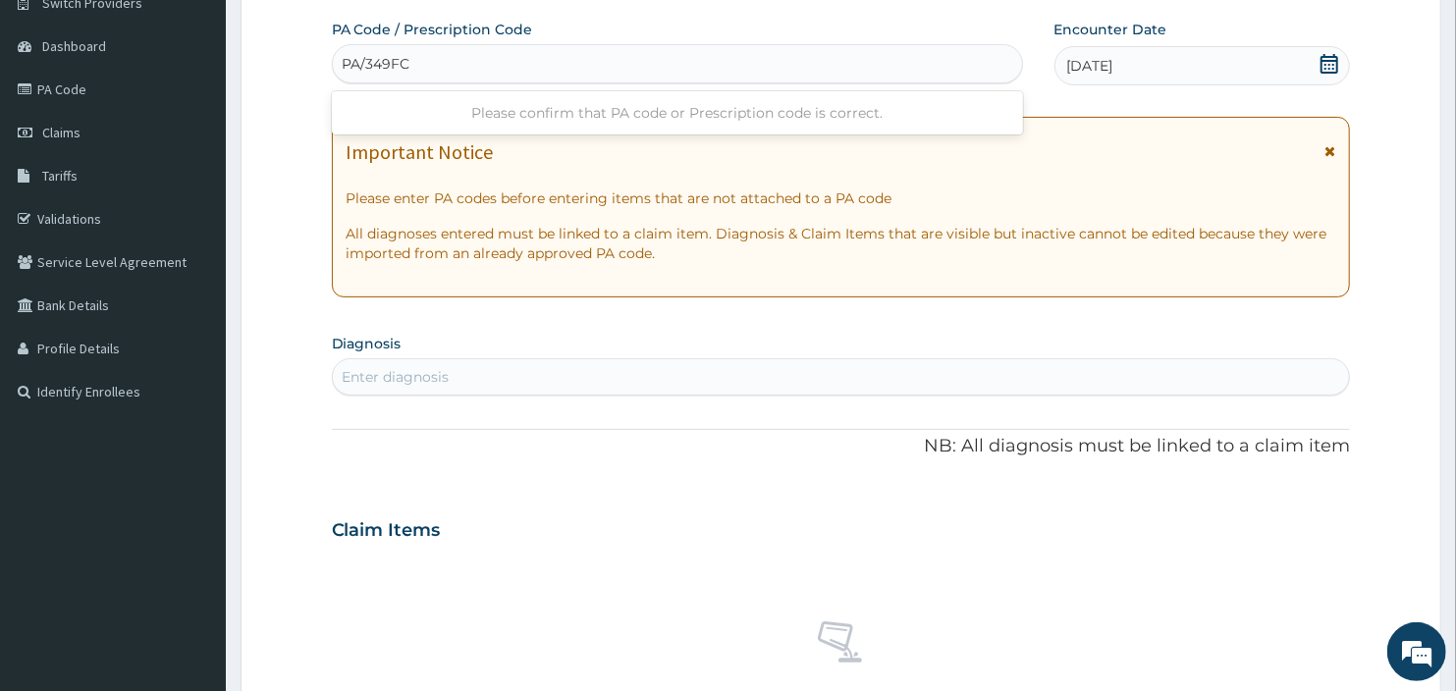
type input "PA/349FC7"
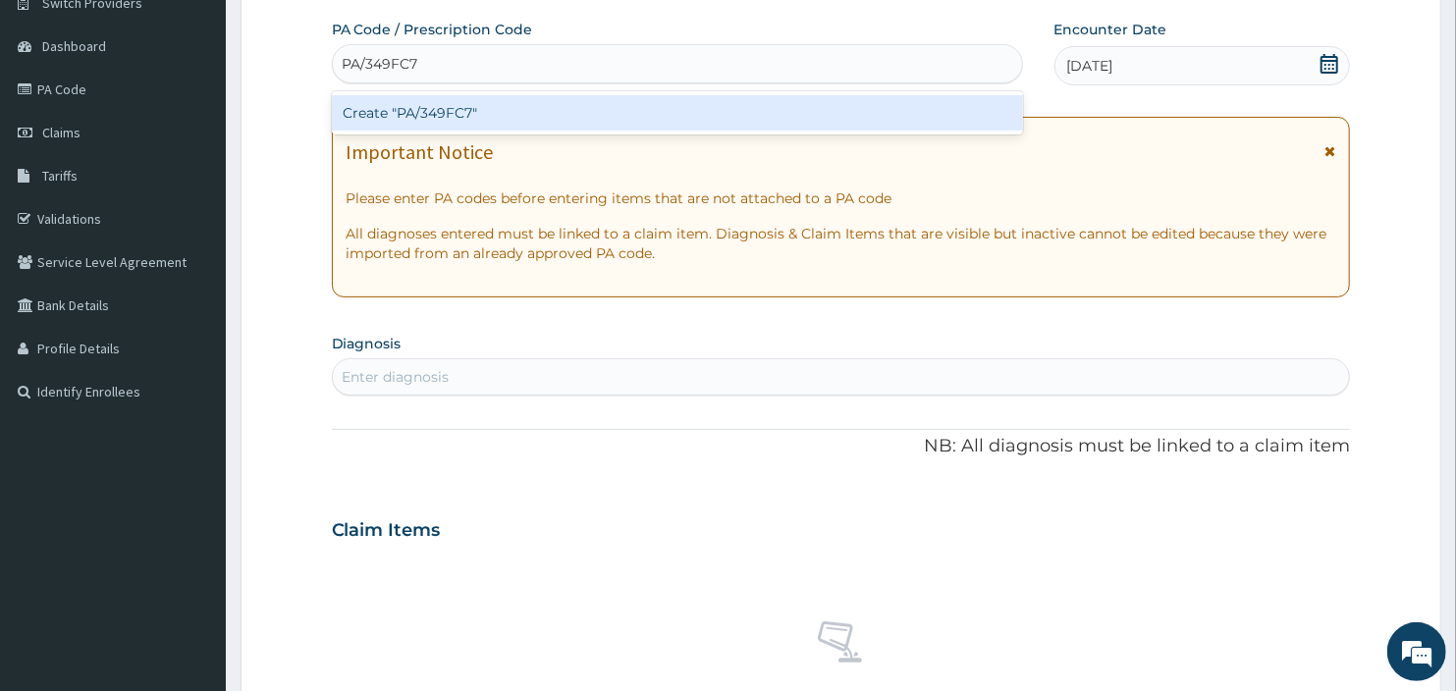
click at [477, 108] on div "Create "PA/349FC7"" at bounding box center [677, 112] width 691 height 35
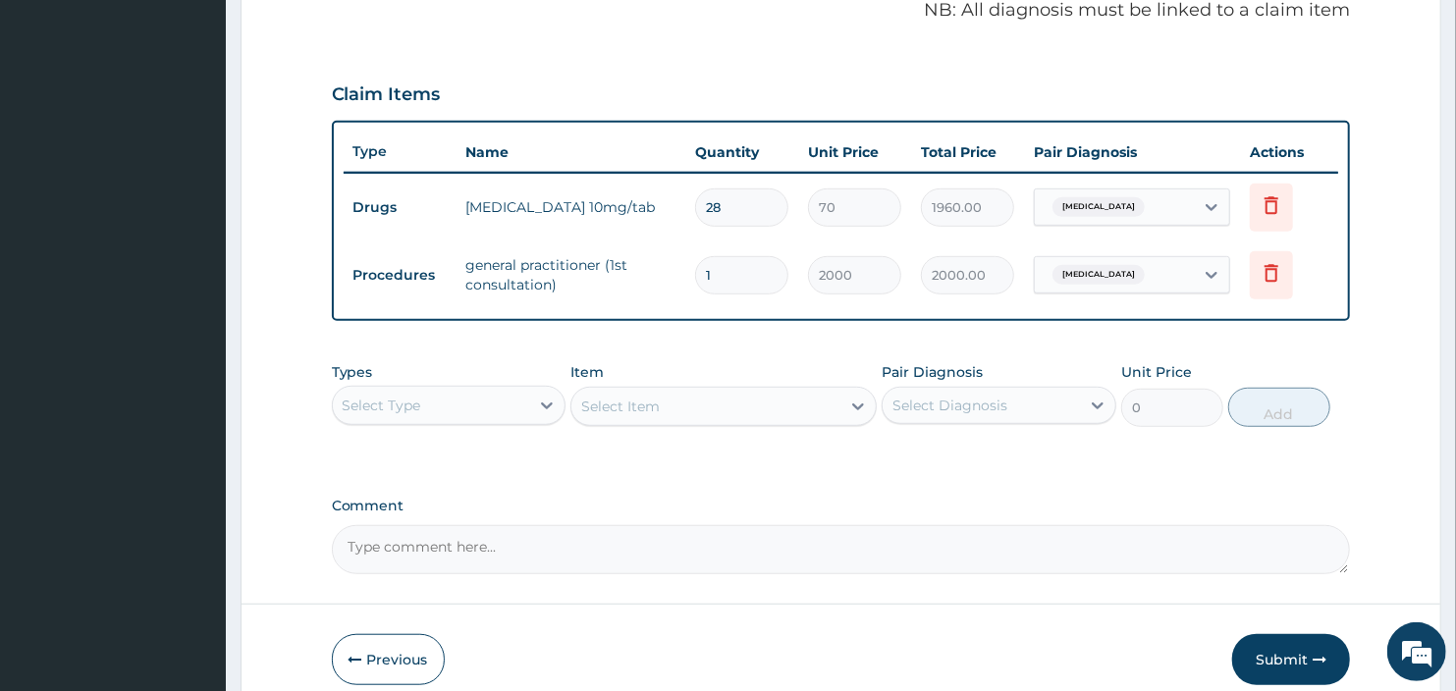
scroll to position [697, 0]
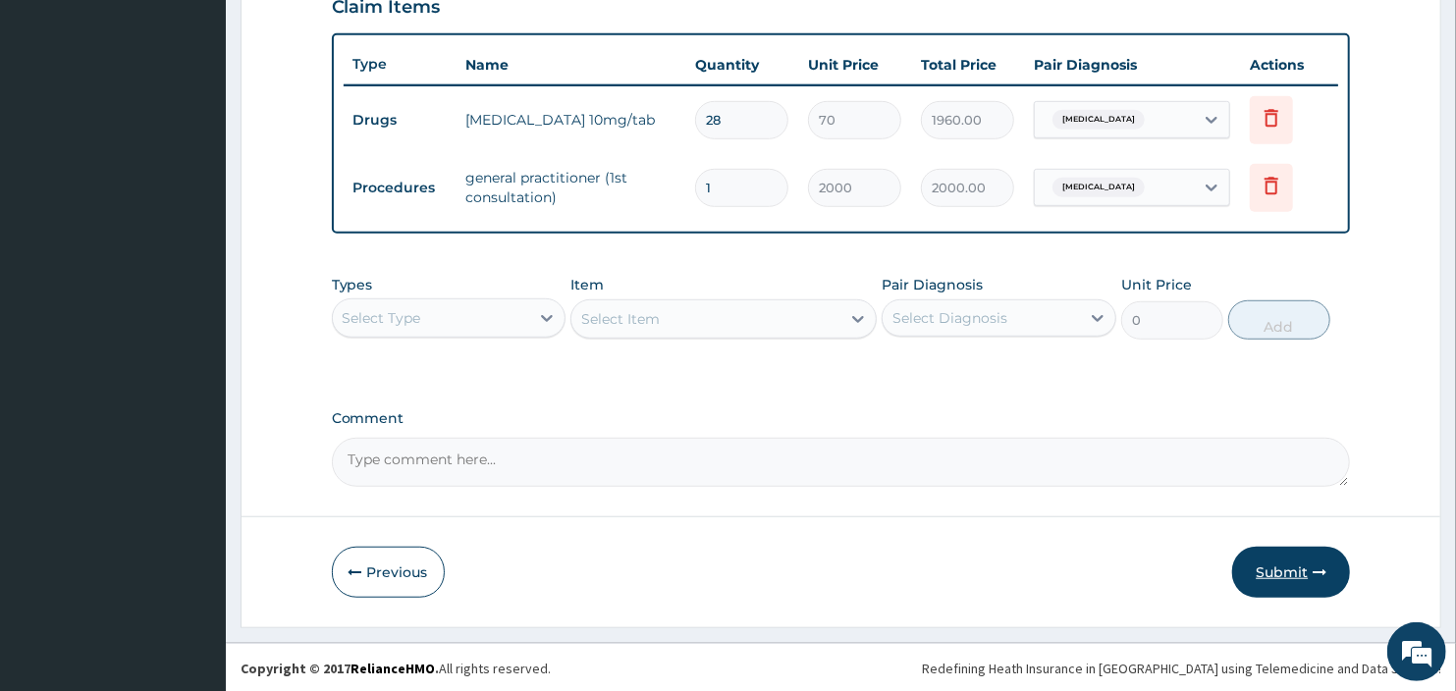
click at [1302, 580] on button "Submit" at bounding box center [1291, 572] width 118 height 51
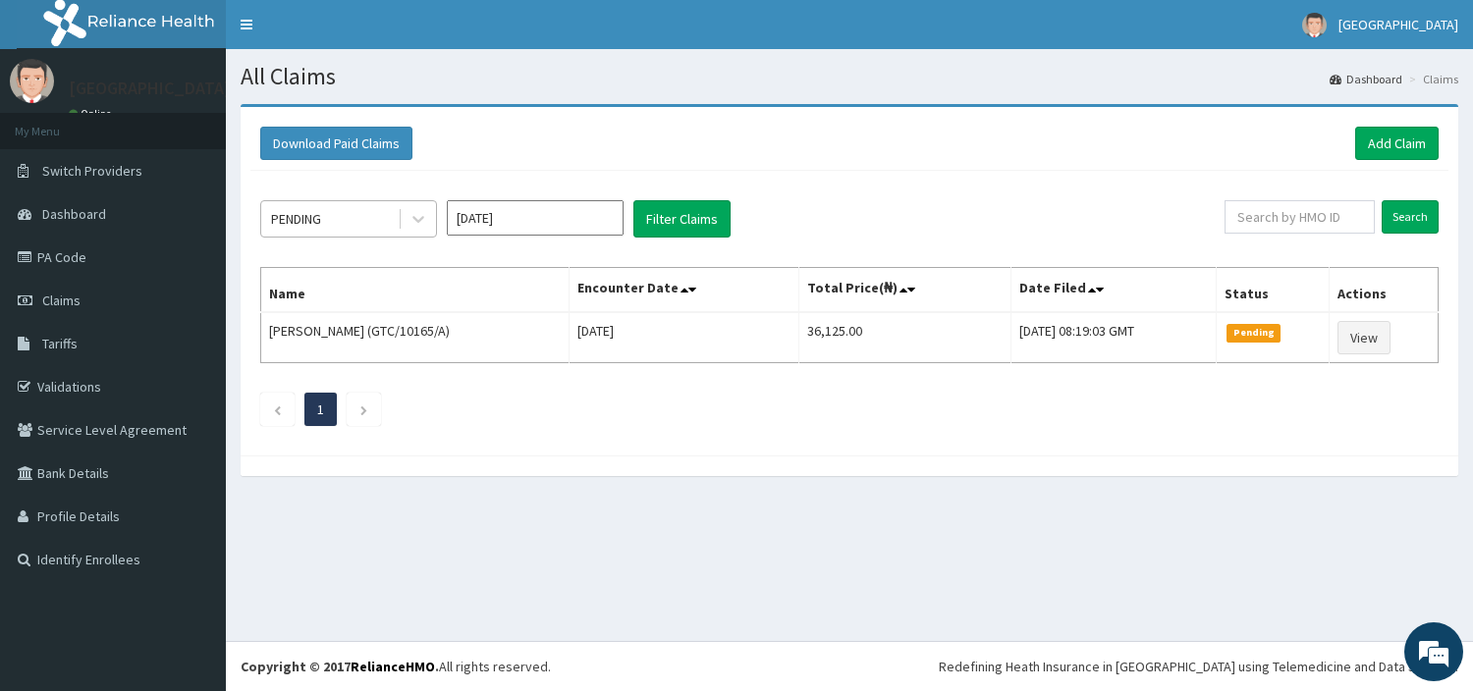
click at [327, 236] on div "PENDING" at bounding box center [348, 218] width 177 height 37
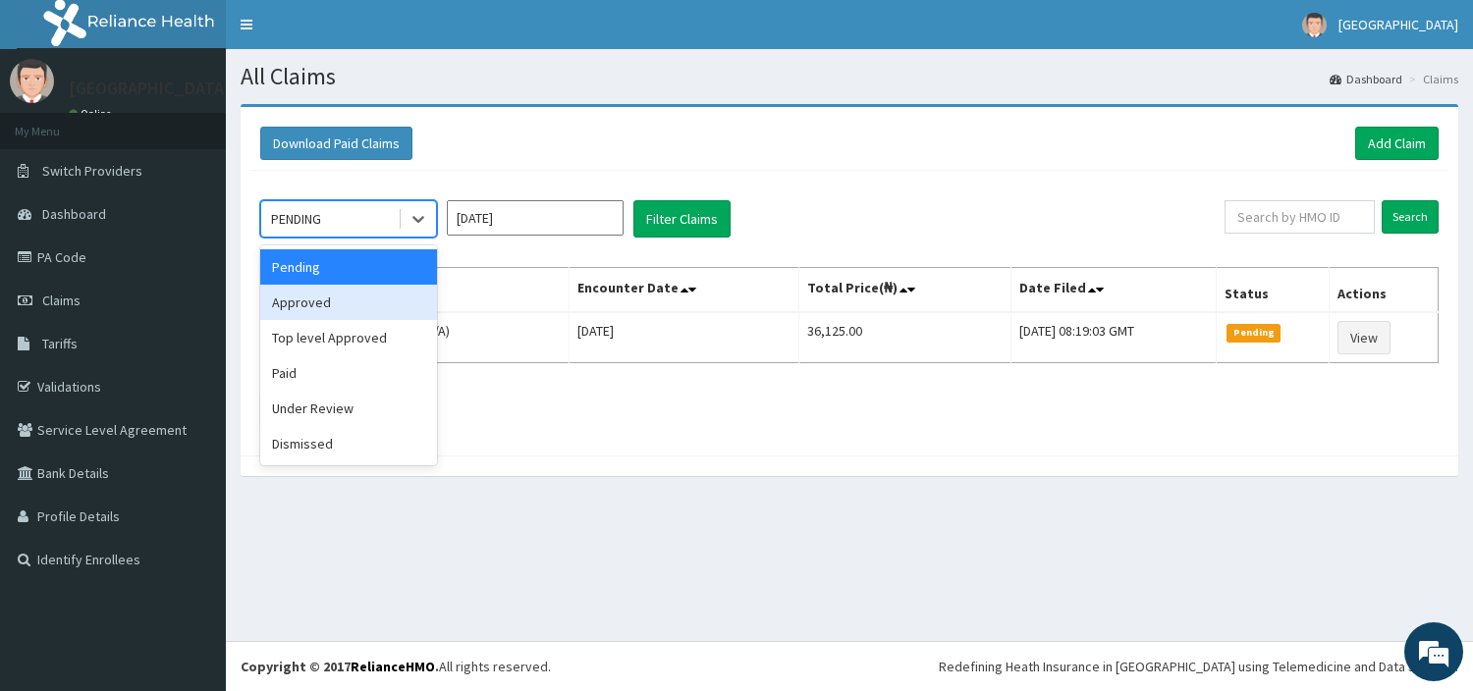
click at [322, 302] on div "Approved" at bounding box center [348, 302] width 177 height 35
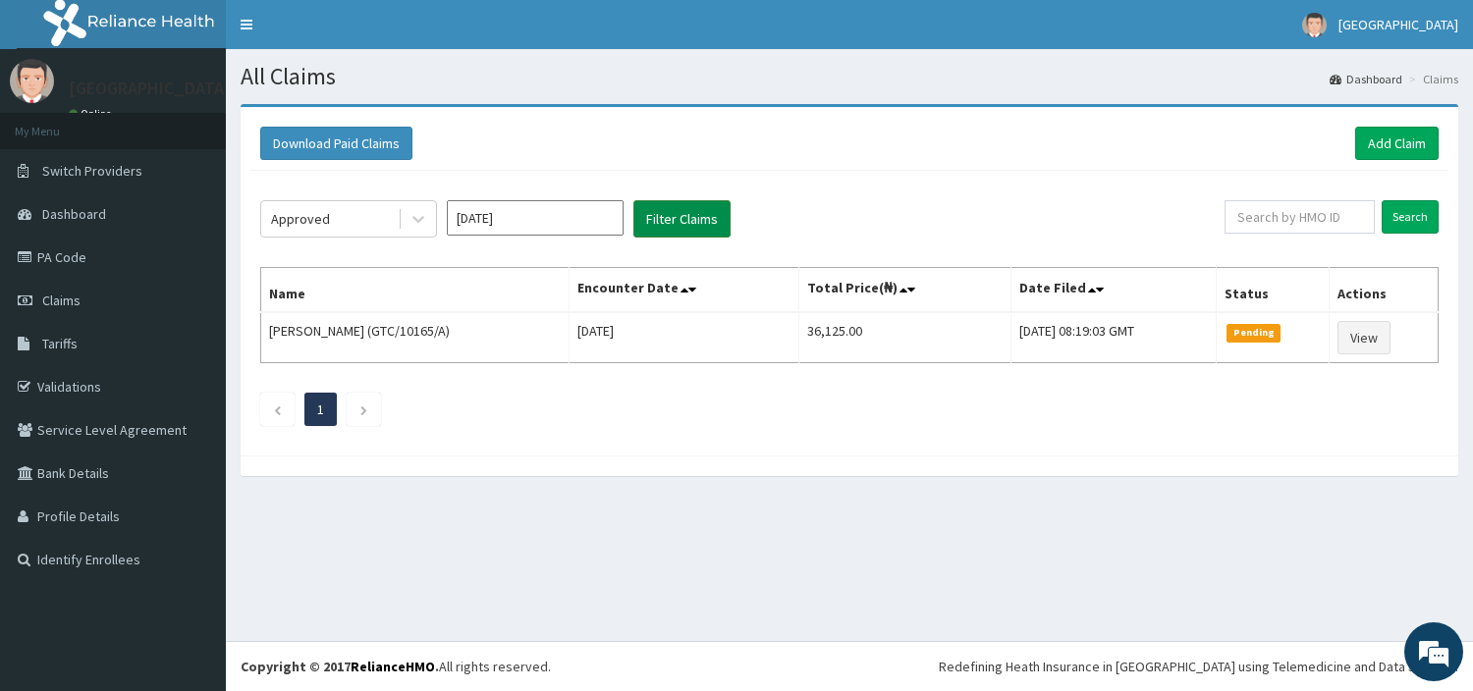
click at [710, 216] on button "Filter Claims" at bounding box center [681, 218] width 97 height 37
